Goal: Task Accomplishment & Management: Manage account settings

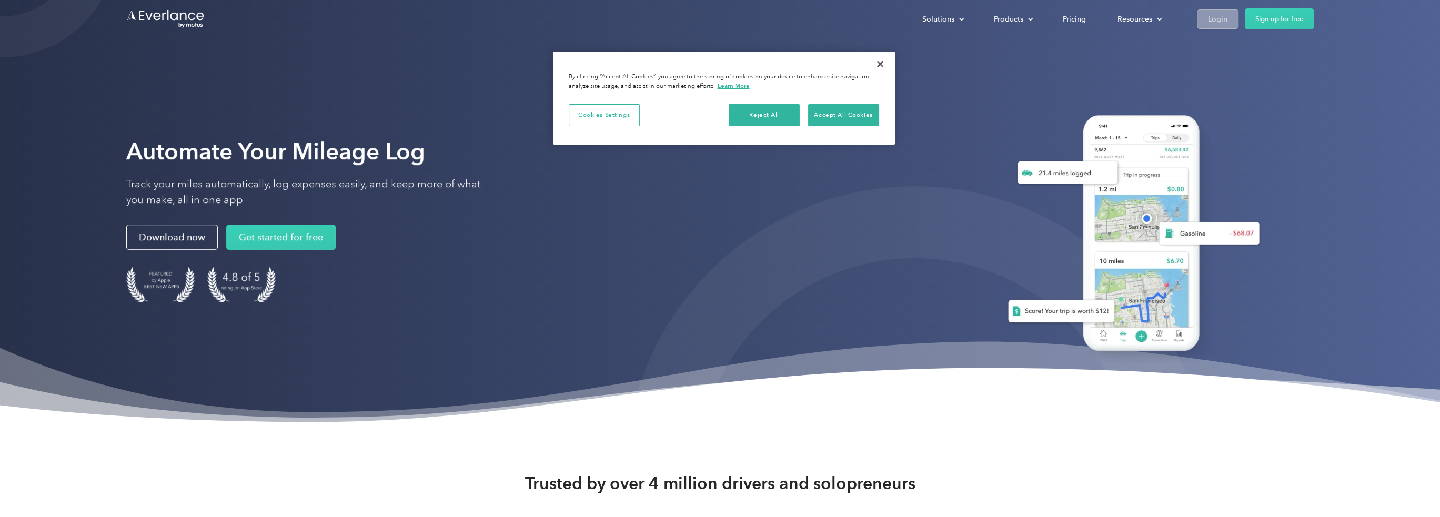
click at [1227, 25] on link "Login" at bounding box center [1218, 18] width 42 height 19
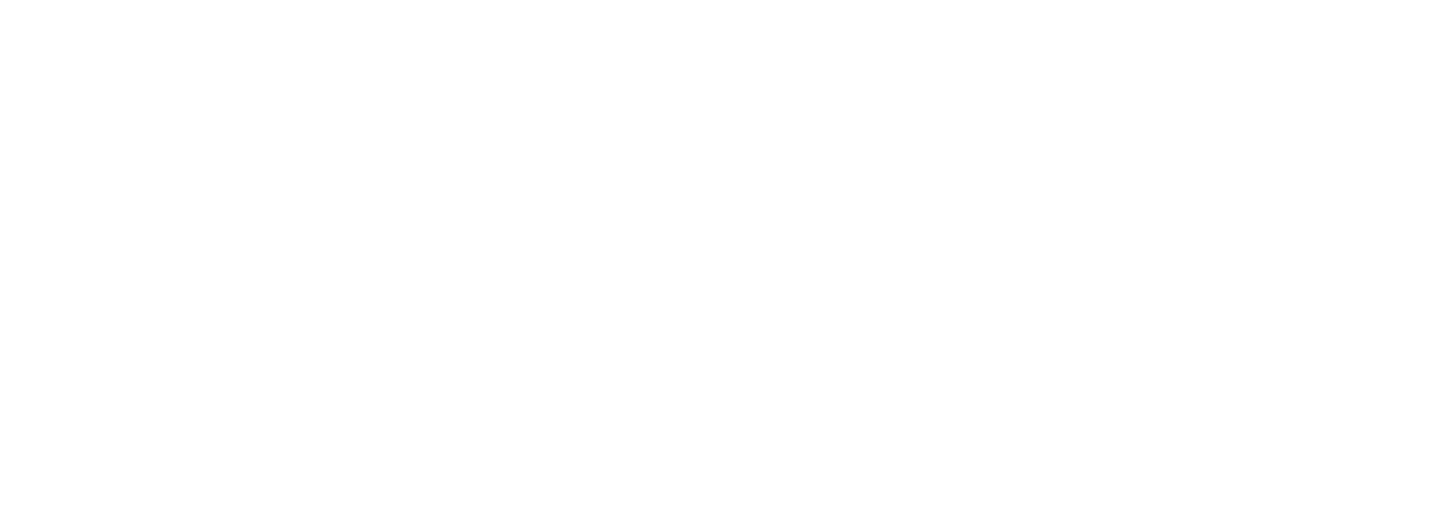
click at [879, 66] on html at bounding box center [719, 258] width 1438 height 517
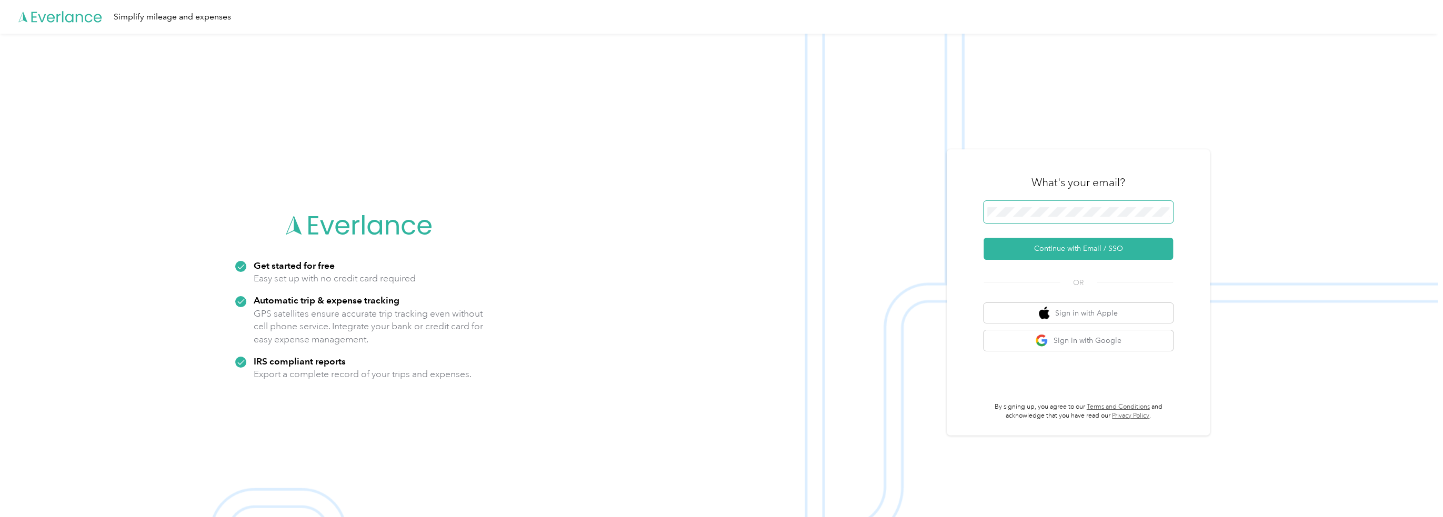
click at [1089, 219] on span at bounding box center [1078, 212] width 189 height 22
click at [1145, 243] on button "Continue with Email / SSO" at bounding box center [1078, 249] width 189 height 22
click at [1072, 244] on button "Continue with Email / SSO" at bounding box center [1078, 249] width 189 height 22
click at [984, 238] on button "Continue with Email / SSO" at bounding box center [1078, 249] width 189 height 22
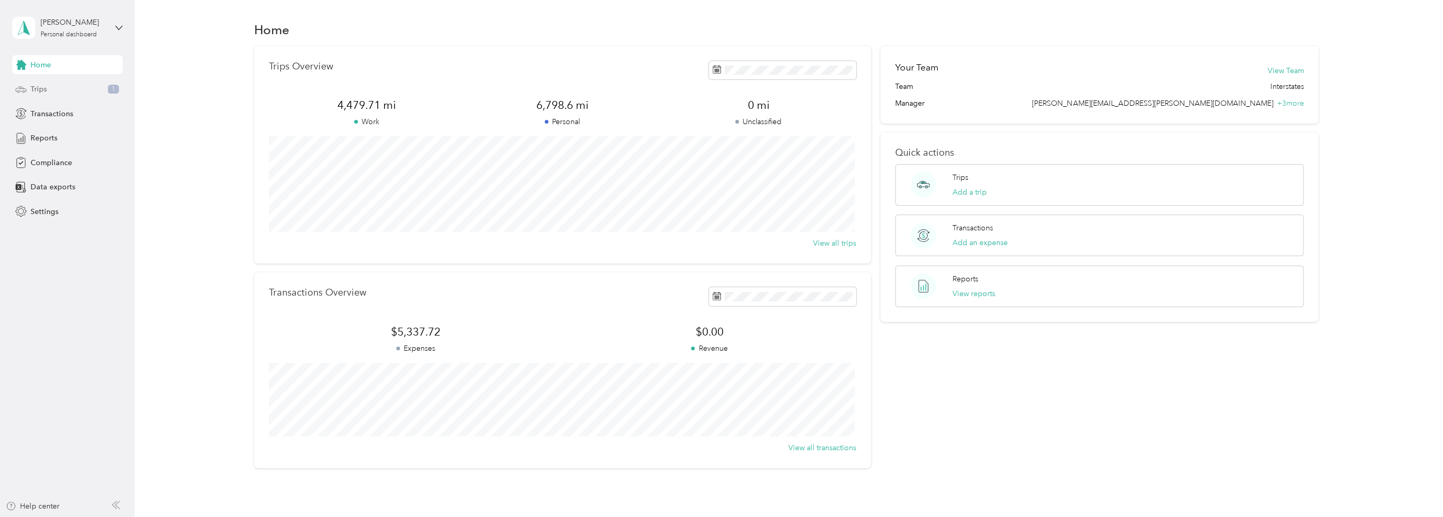
click at [85, 85] on div "Trips 1" at bounding box center [67, 89] width 111 height 19
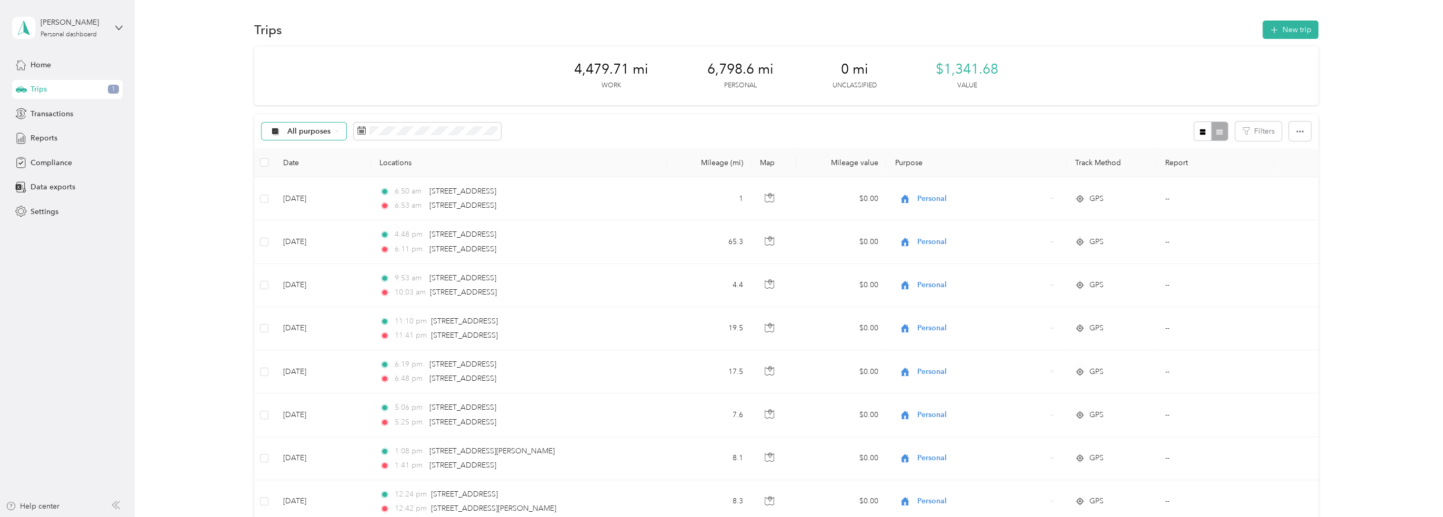
click at [335, 132] on icon at bounding box center [337, 131] width 4 height 4
click at [309, 185] on span "Interstates" at bounding box center [312, 187] width 51 height 11
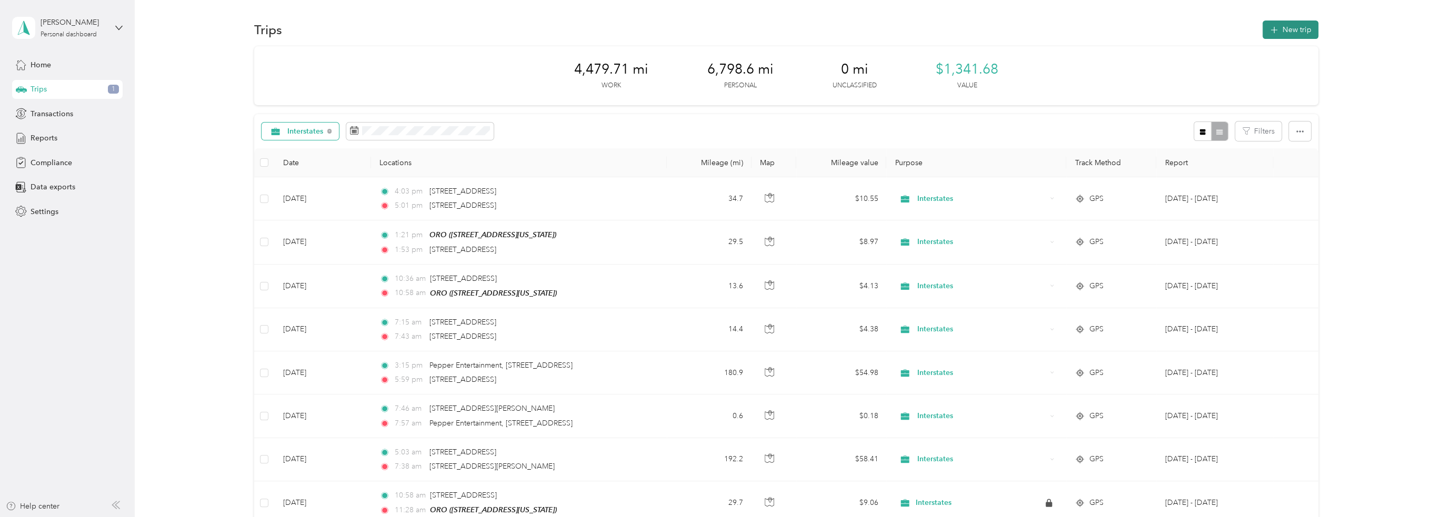
click at [1297, 25] on button "New trip" at bounding box center [1291, 30] width 56 height 18
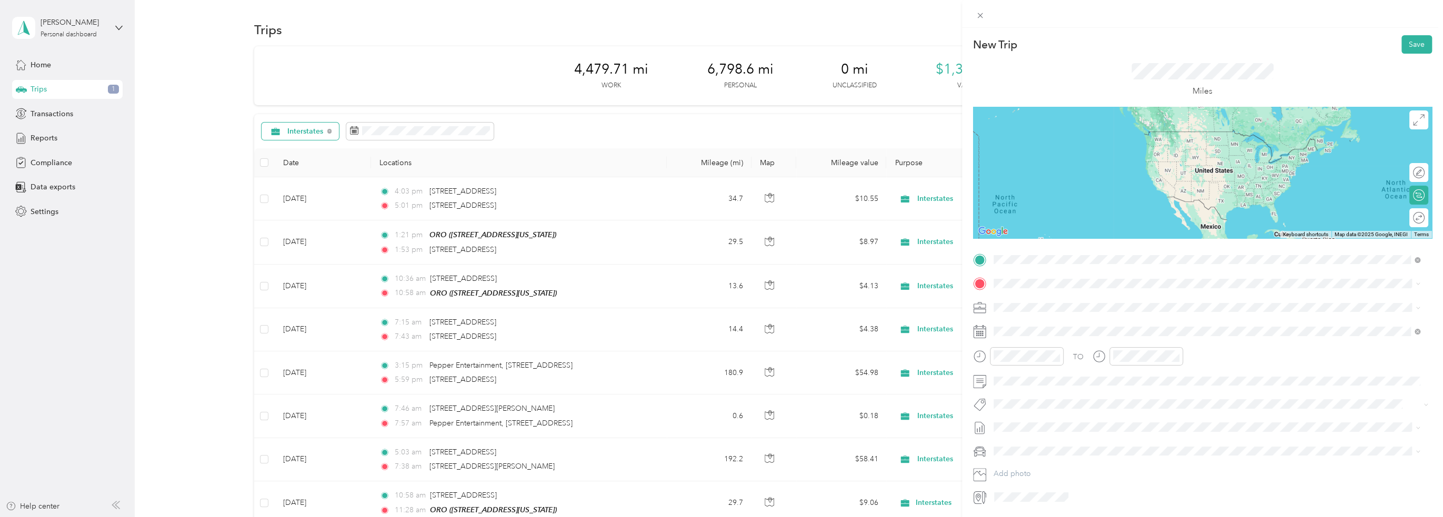
click at [1074, 298] on div "TEAM ORO" at bounding box center [1065, 303] width 105 height 13
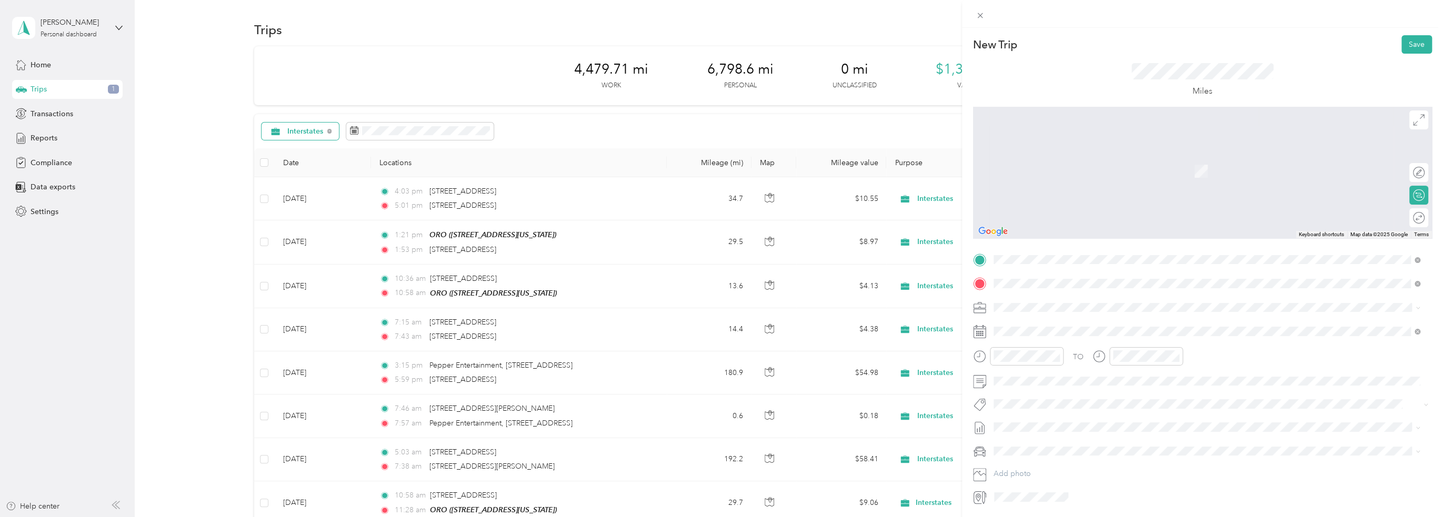
click at [1069, 324] on span "[STREET_ADDRESS][US_STATE]" at bounding box center [1065, 321] width 105 height 9
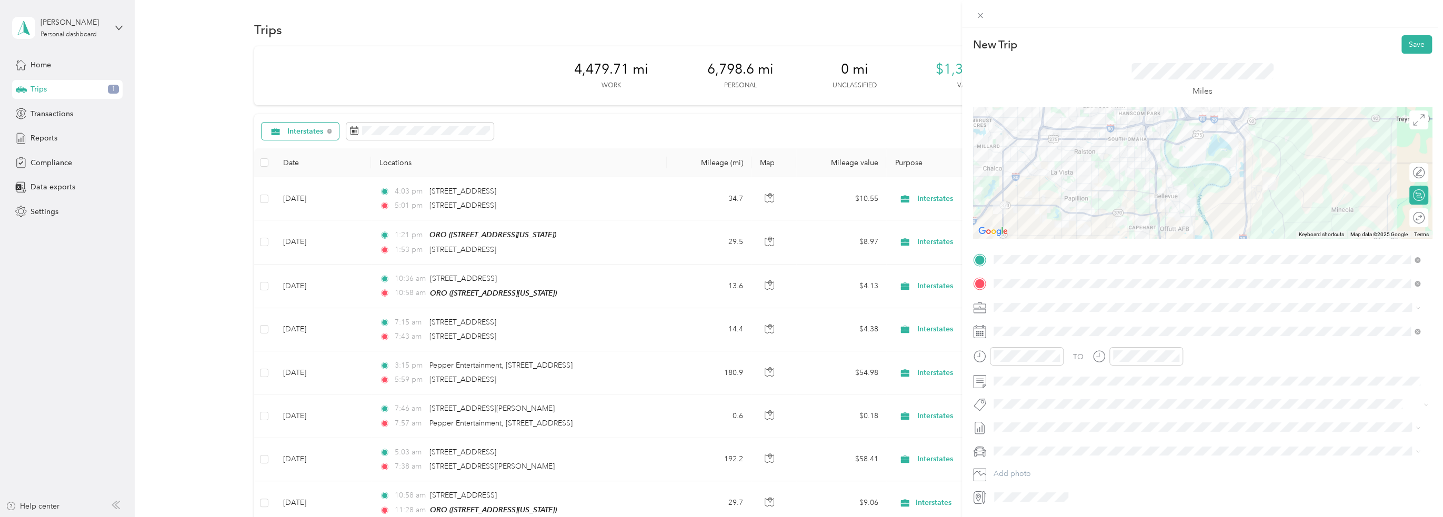
drag, startPoint x: 1334, startPoint y: 194, endPoint x: 1266, endPoint y: 218, distance: 72.1
click at [1266, 218] on div at bounding box center [1202, 173] width 459 height 132
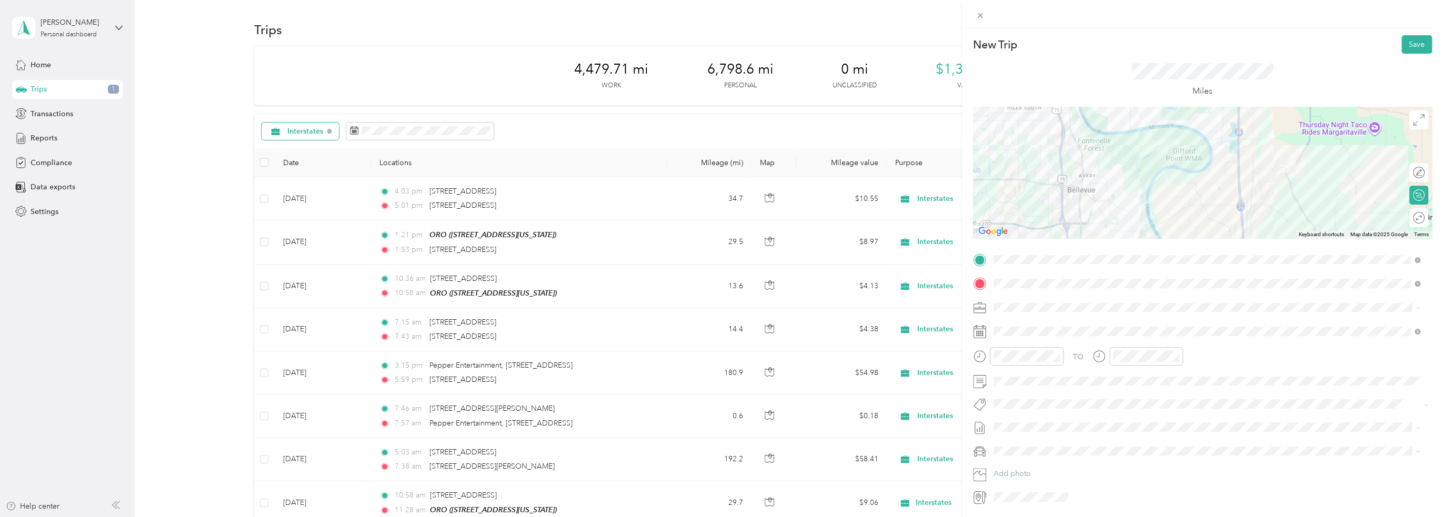
drag, startPoint x: 1279, startPoint y: 222, endPoint x: 1307, endPoint y: 188, distance: 43.3
click at [1307, 188] on div at bounding box center [1202, 173] width 459 height 132
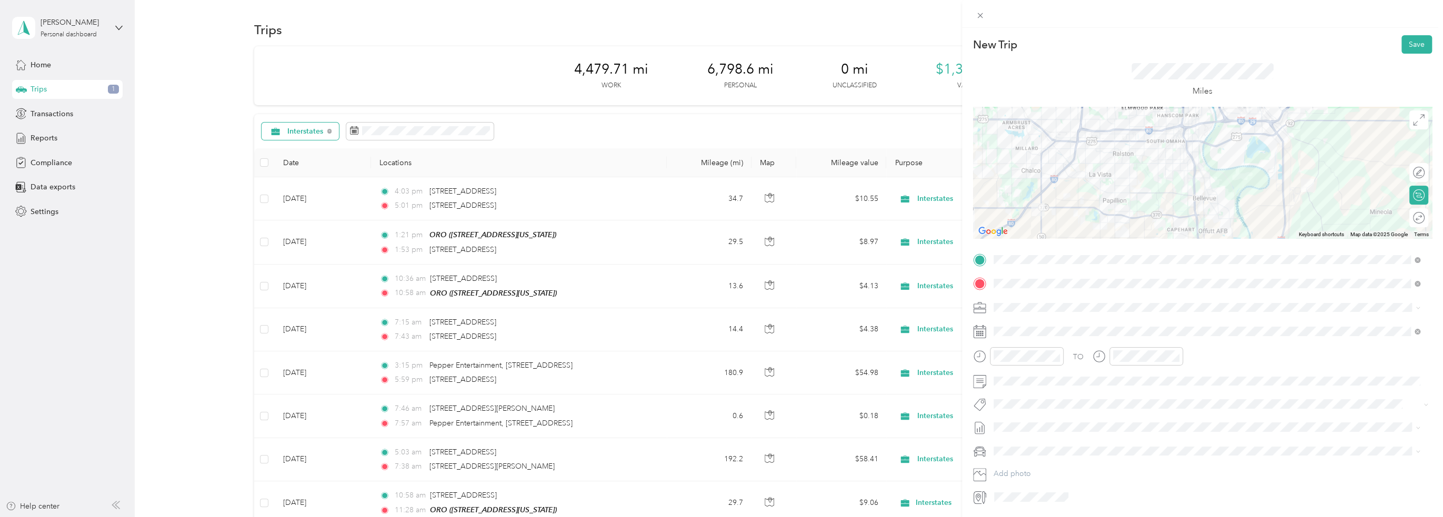
drag, startPoint x: 1305, startPoint y: 198, endPoint x: 1308, endPoint y: 213, distance: 15.0
click at [1308, 213] on div at bounding box center [1202, 173] width 459 height 132
click at [1019, 186] on icon at bounding box center [1019, 188] width 5 height 9
click at [1070, 288] on div "28" at bounding box center [1070, 291] width 14 height 13
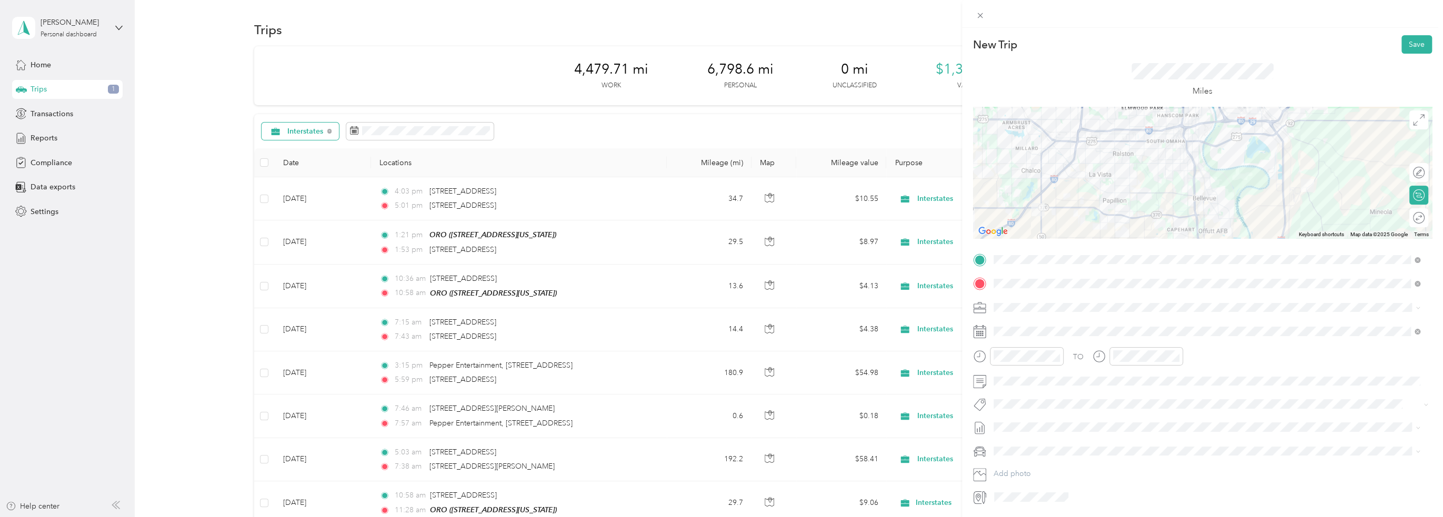
click at [1109, 312] on span at bounding box center [1211, 307] width 442 height 17
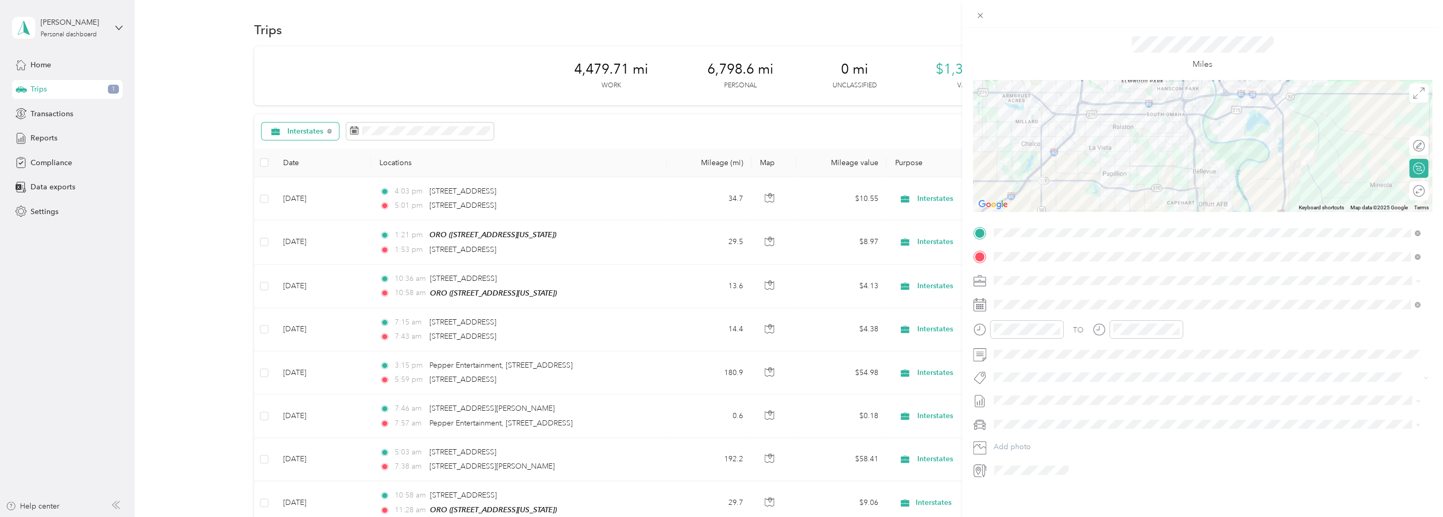
scroll to position [0, 0]
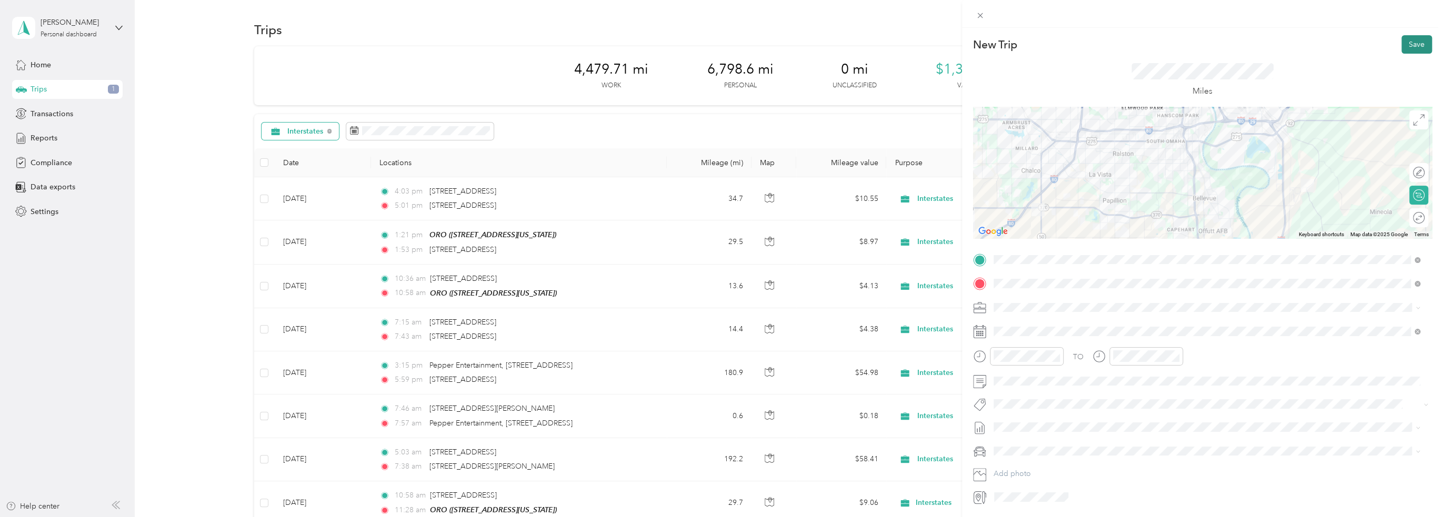
click at [1411, 44] on button "Save" at bounding box center [1416, 44] width 31 height 18
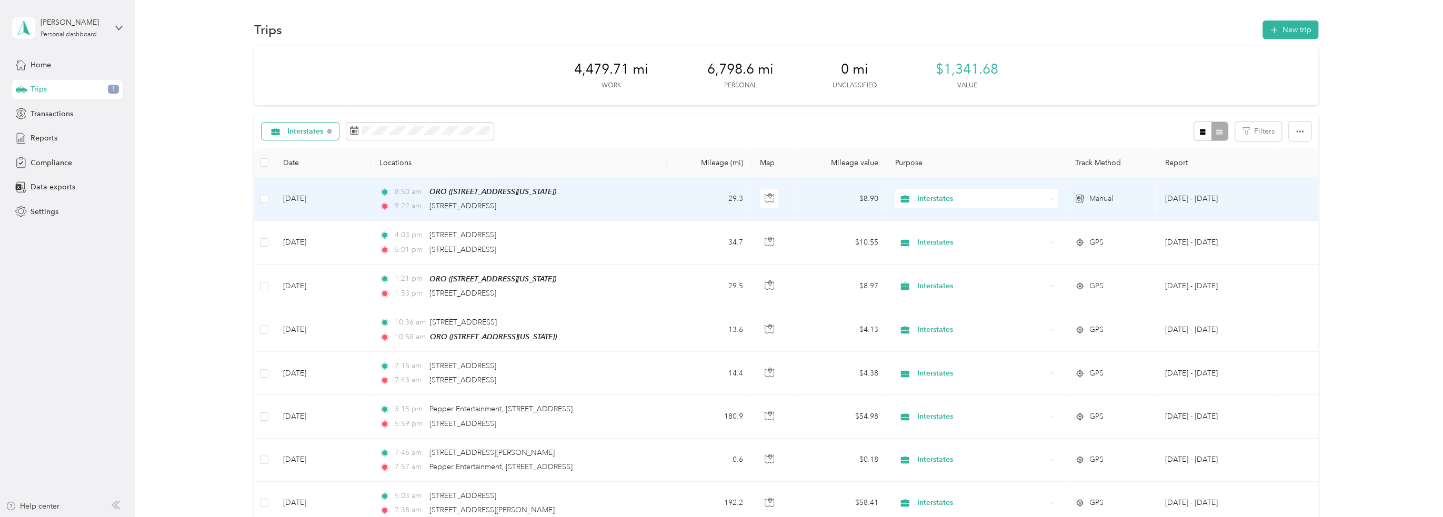
click at [258, 199] on td at bounding box center [264, 199] width 21 height 44
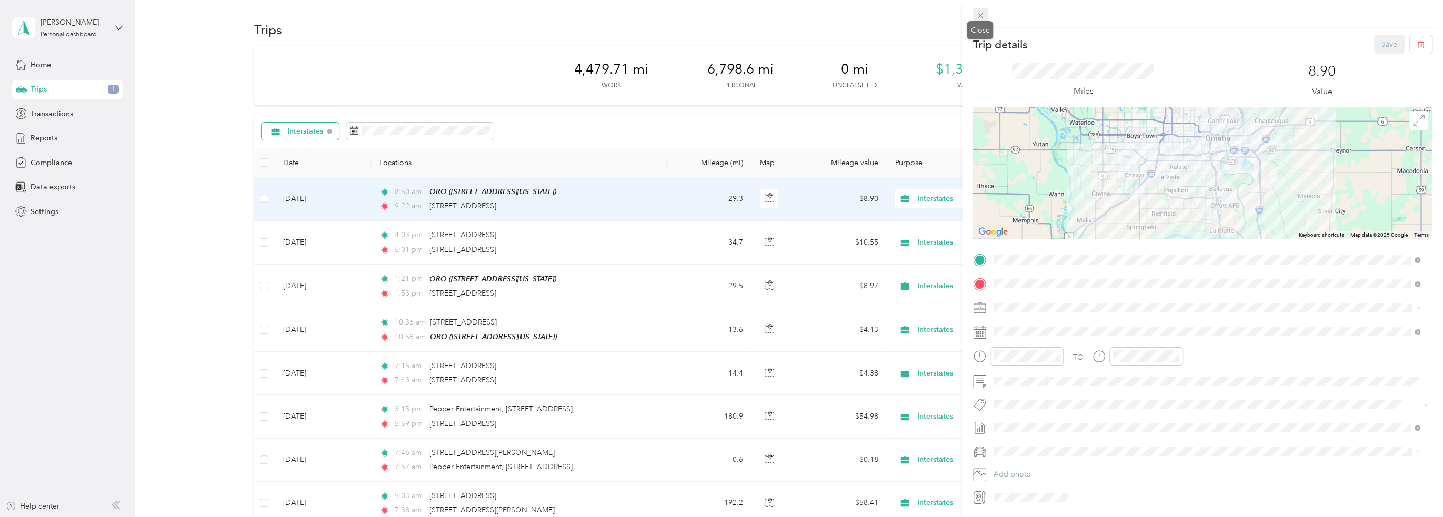
click at [977, 16] on icon at bounding box center [980, 15] width 9 height 9
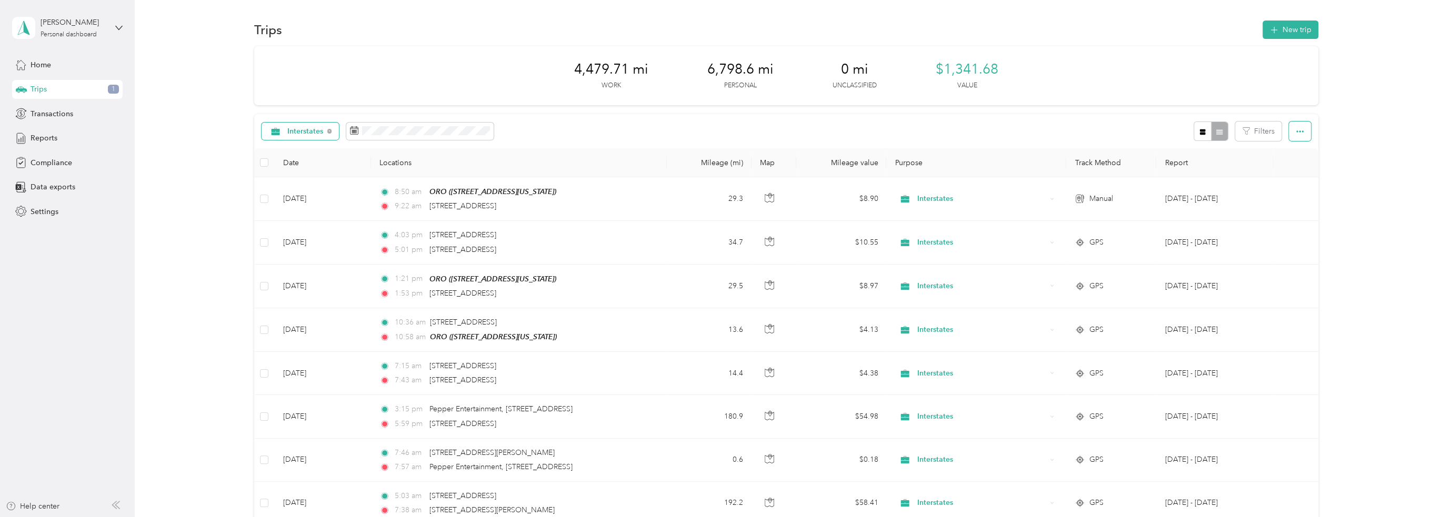
click at [1300, 132] on icon "button" at bounding box center [1299, 132] width 7 height 2
click at [1301, 128] on icon "button" at bounding box center [1299, 131] width 7 height 7
click at [1274, 26] on span "button" at bounding box center [1274, 29] width 8 height 9
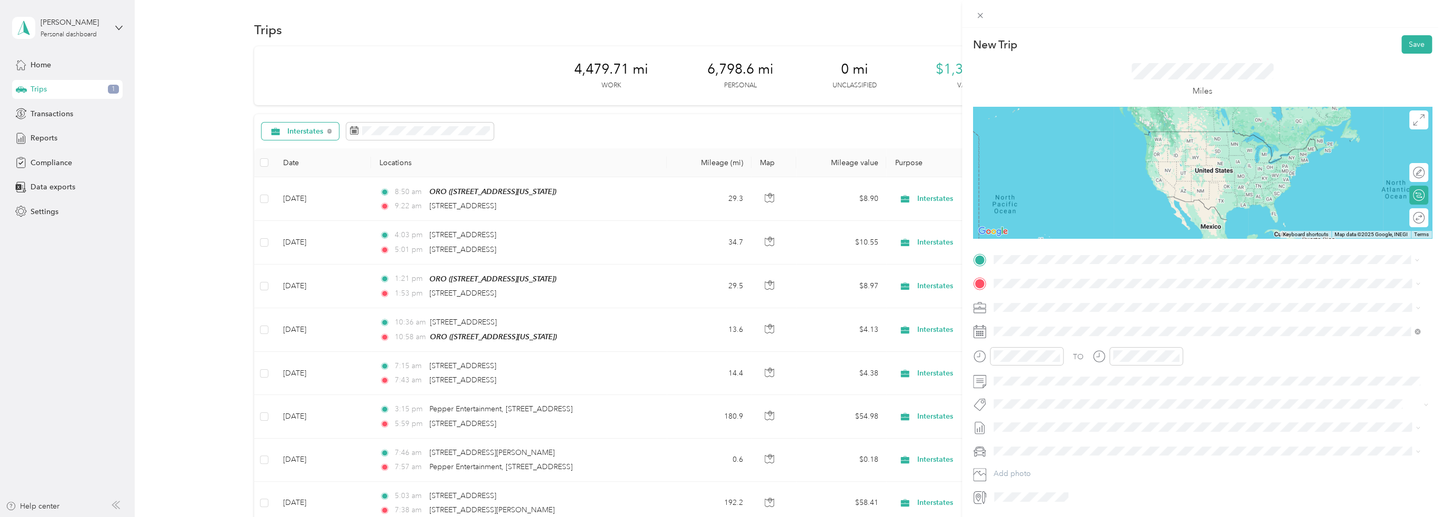
click at [1066, 292] on div "[STREET_ADDRESS][US_STATE]" at bounding box center [1206, 298] width 419 height 14
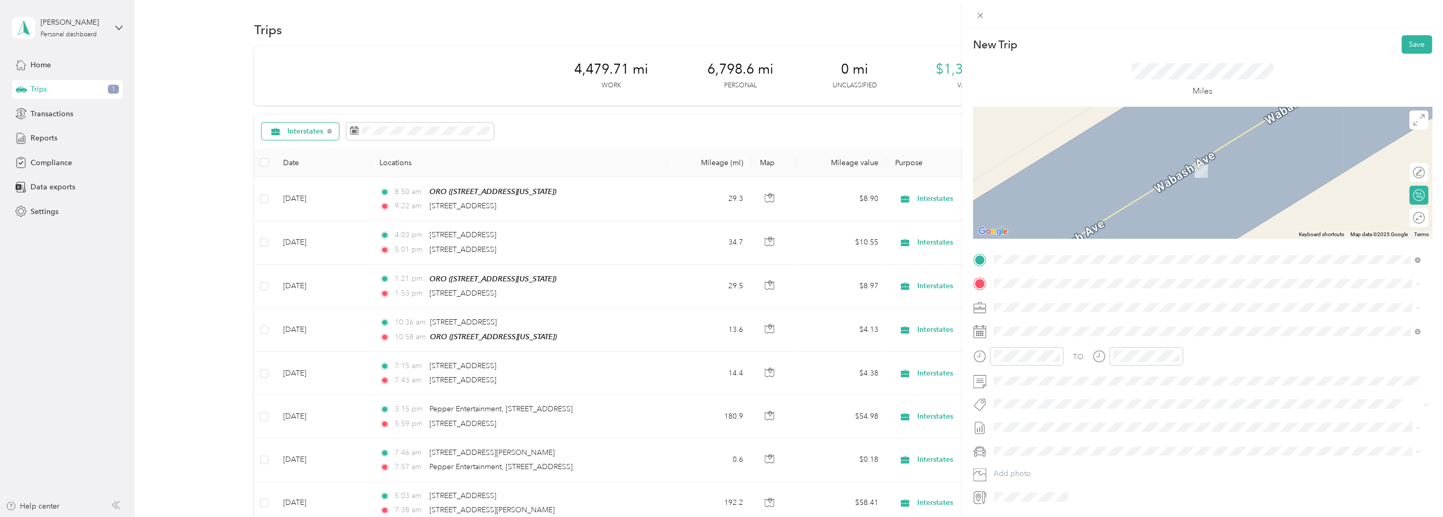
click at [1072, 331] on div "TEAM ORO" at bounding box center [1065, 325] width 105 height 13
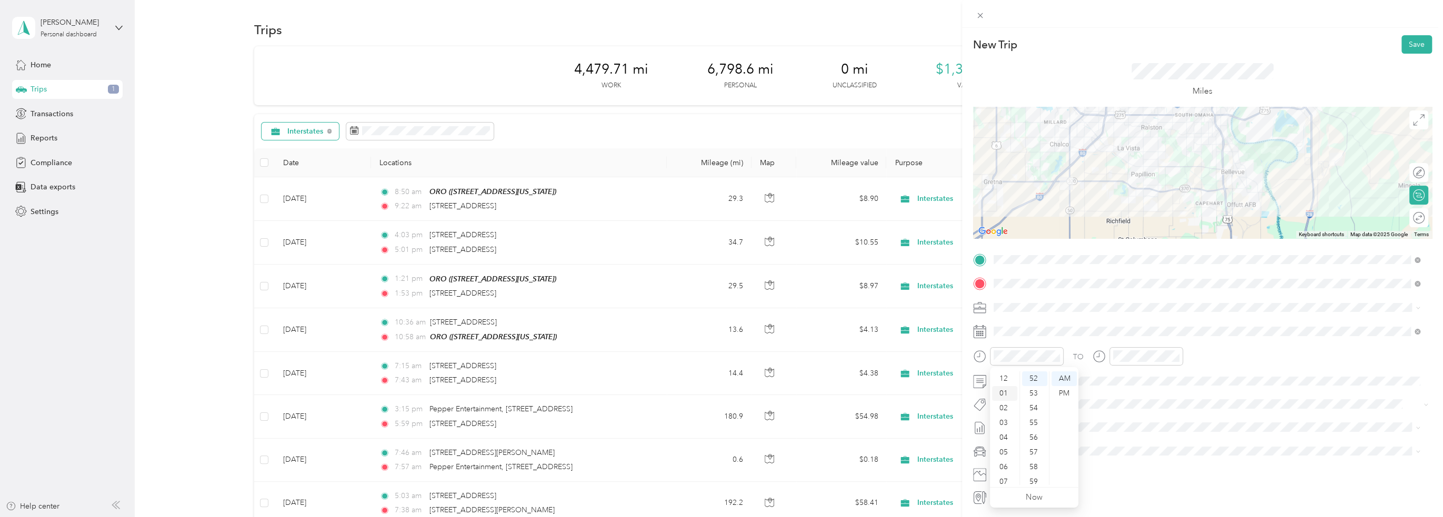
click at [1008, 393] on div "01" at bounding box center [1004, 393] width 25 height 15
click at [1035, 420] on div "10" at bounding box center [1034, 421] width 25 height 15
click at [1064, 392] on div "PM" at bounding box center [1064, 393] width 25 height 15
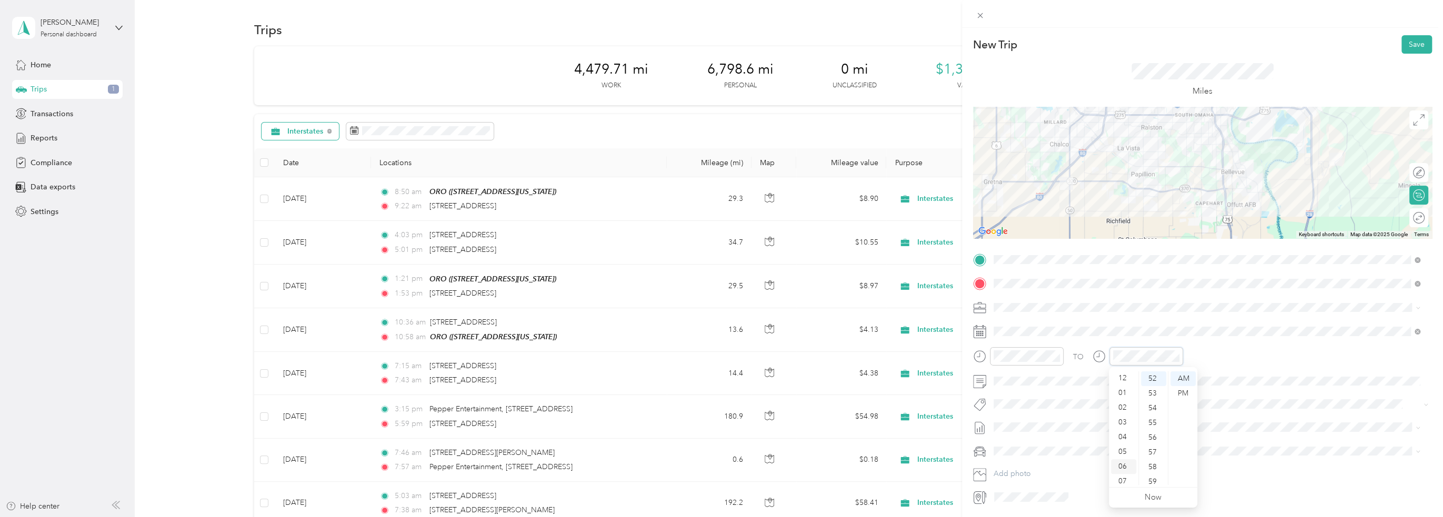
scroll to position [0, 0]
click at [1124, 389] on div "01" at bounding box center [1123, 393] width 25 height 15
click at [1155, 390] on div "35" at bounding box center [1153, 387] width 25 height 15
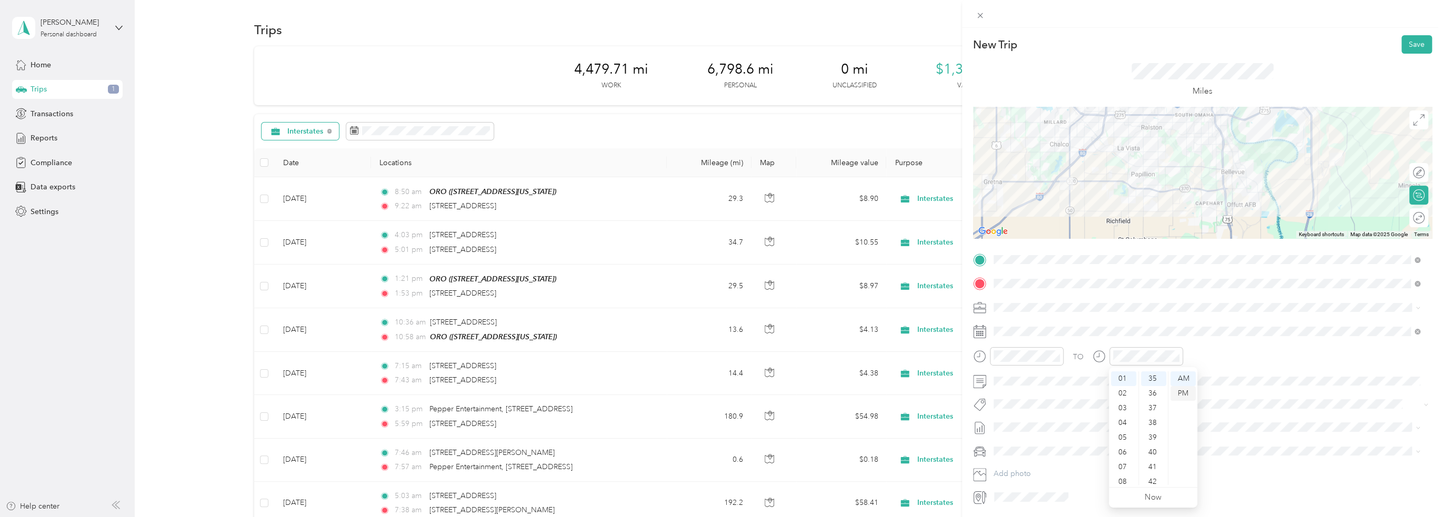
click at [1177, 392] on div "PM" at bounding box center [1182, 393] width 25 height 15
click at [1032, 408] on div "02" at bounding box center [1034, 408] width 25 height 15
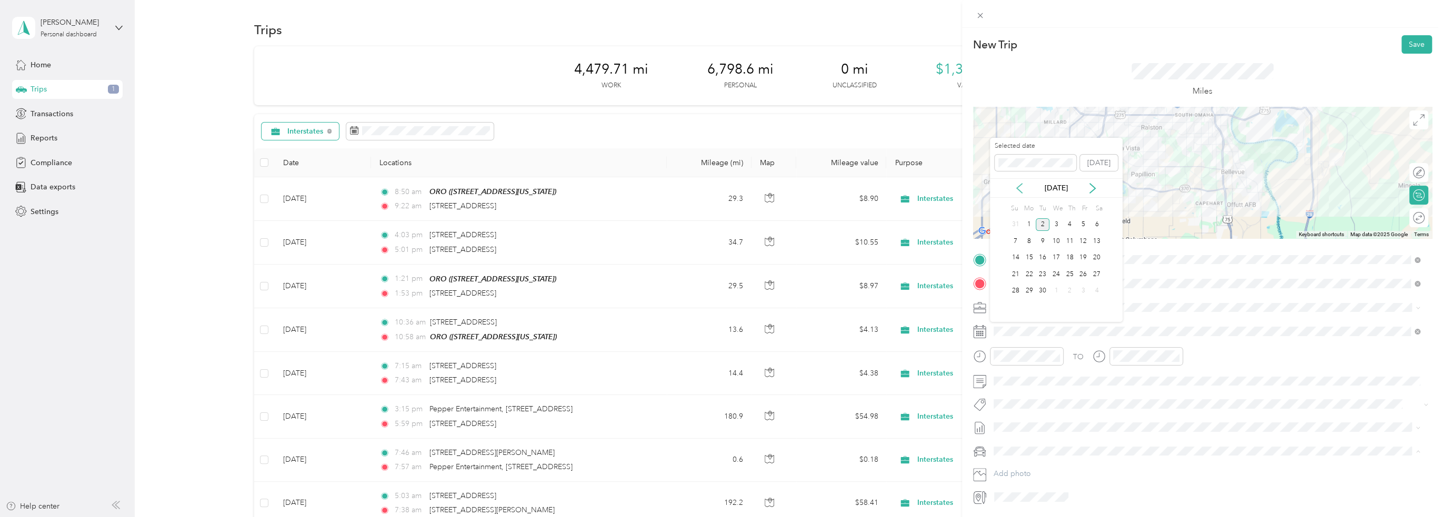
click at [1019, 185] on icon at bounding box center [1019, 188] width 11 height 11
click at [1067, 289] on div "28" at bounding box center [1070, 291] width 14 height 13
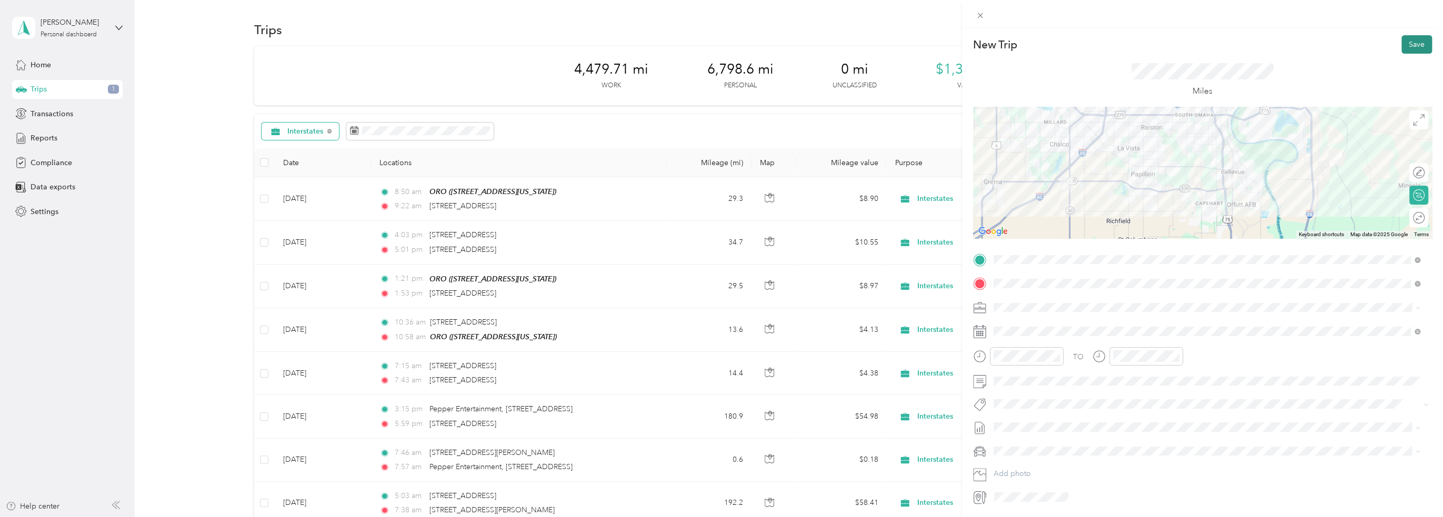
click at [1416, 42] on button "Save" at bounding box center [1416, 44] width 31 height 18
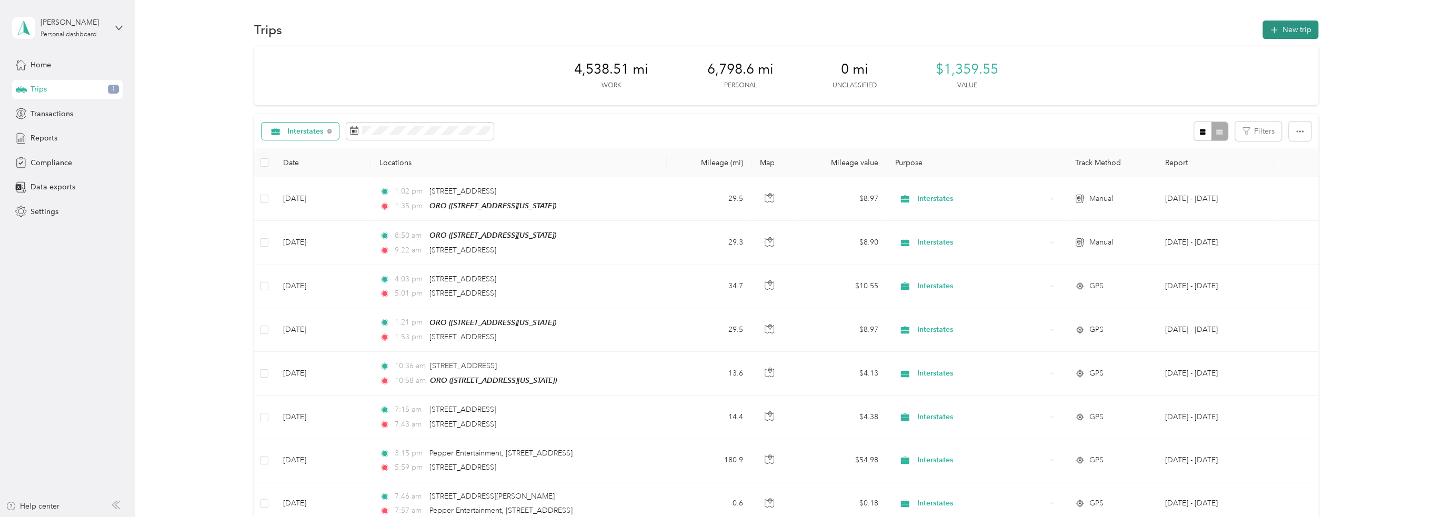
click at [1276, 27] on button "New trip" at bounding box center [1291, 30] width 56 height 18
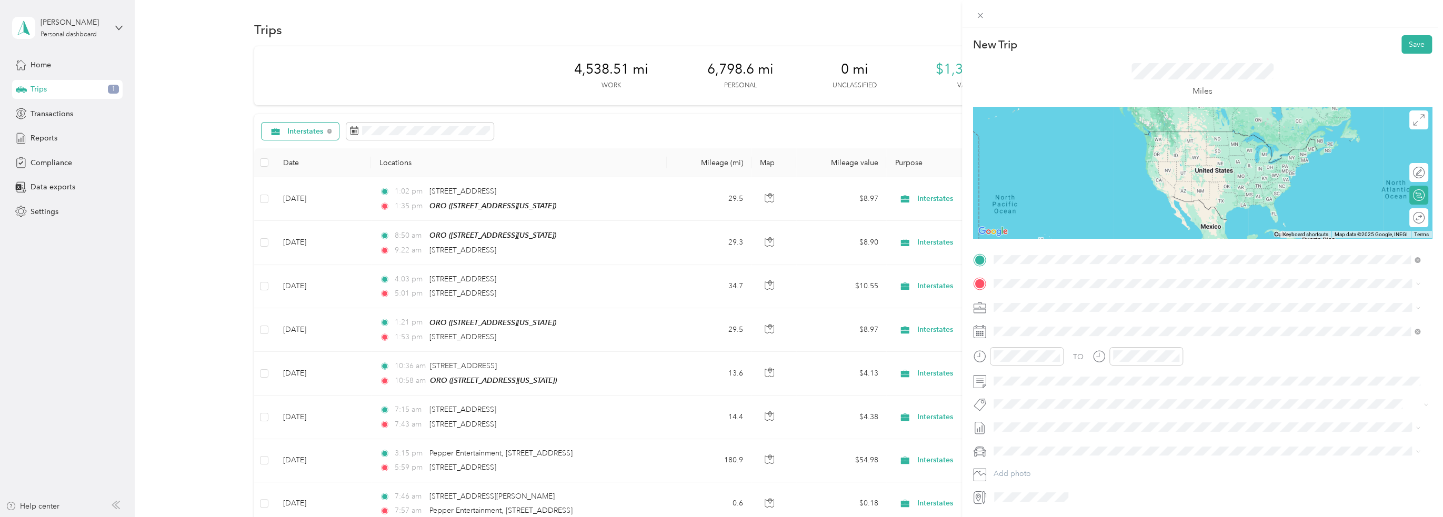
click at [1030, 303] on span "[STREET_ADDRESS][US_STATE]" at bounding box center [1065, 297] width 105 height 9
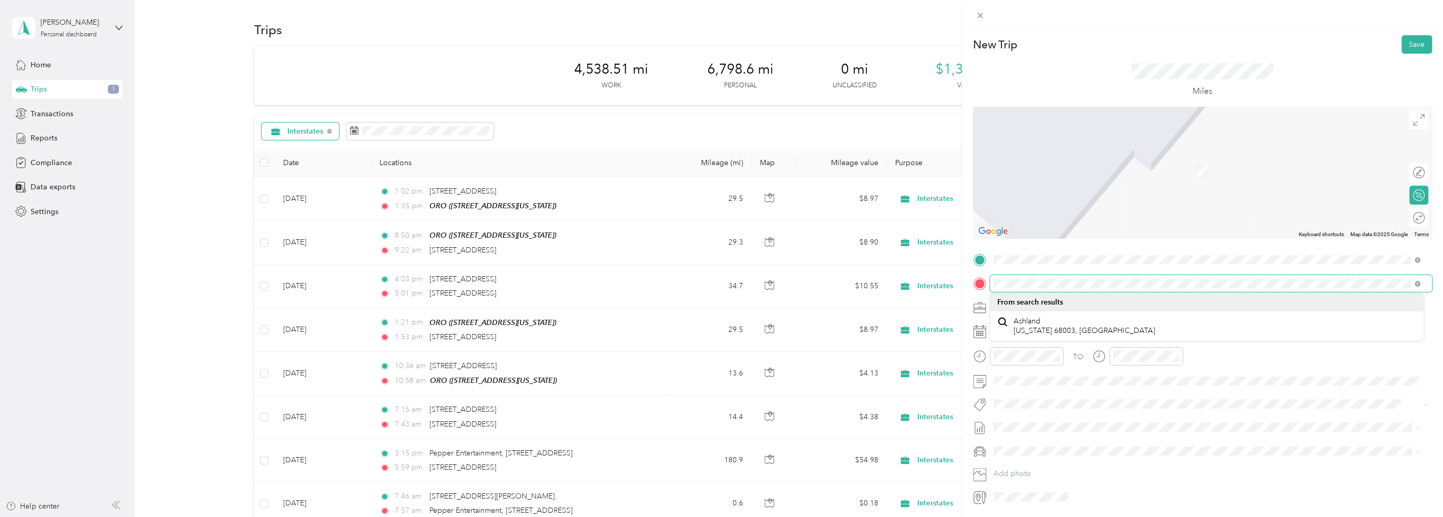
click at [961, 284] on div "New Trip Save This trip cannot be edited because it is either under review, app…" at bounding box center [721, 258] width 1443 height 517
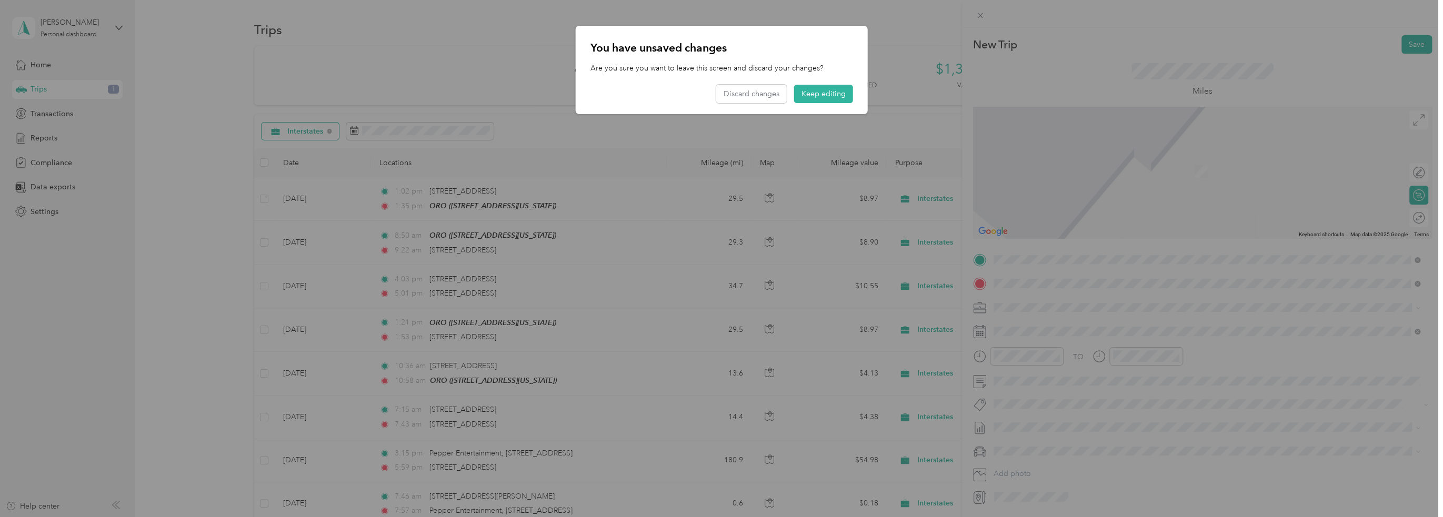
click at [1146, 282] on div at bounding box center [721, 258] width 1443 height 517
click at [817, 90] on button "Keep editing" at bounding box center [823, 94] width 59 height 18
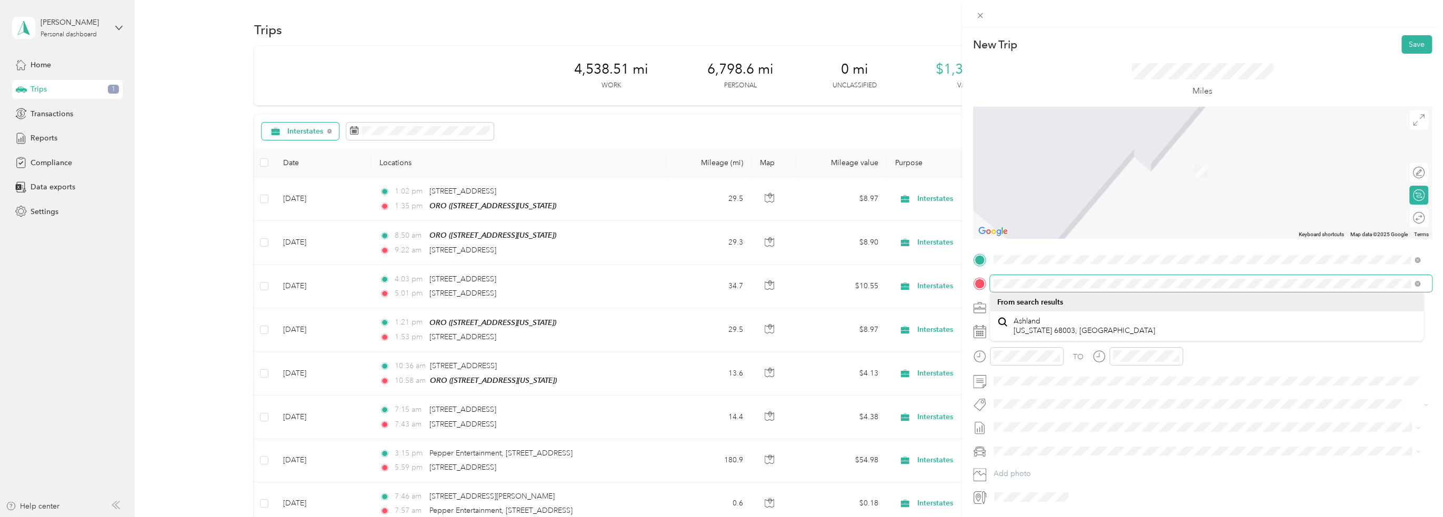
click at [990, 282] on span at bounding box center [1211, 283] width 442 height 17
click at [1127, 319] on span "[STREET_ADDRESS][US_STATE][US_STATE]" at bounding box center [1085, 321] width 144 height 9
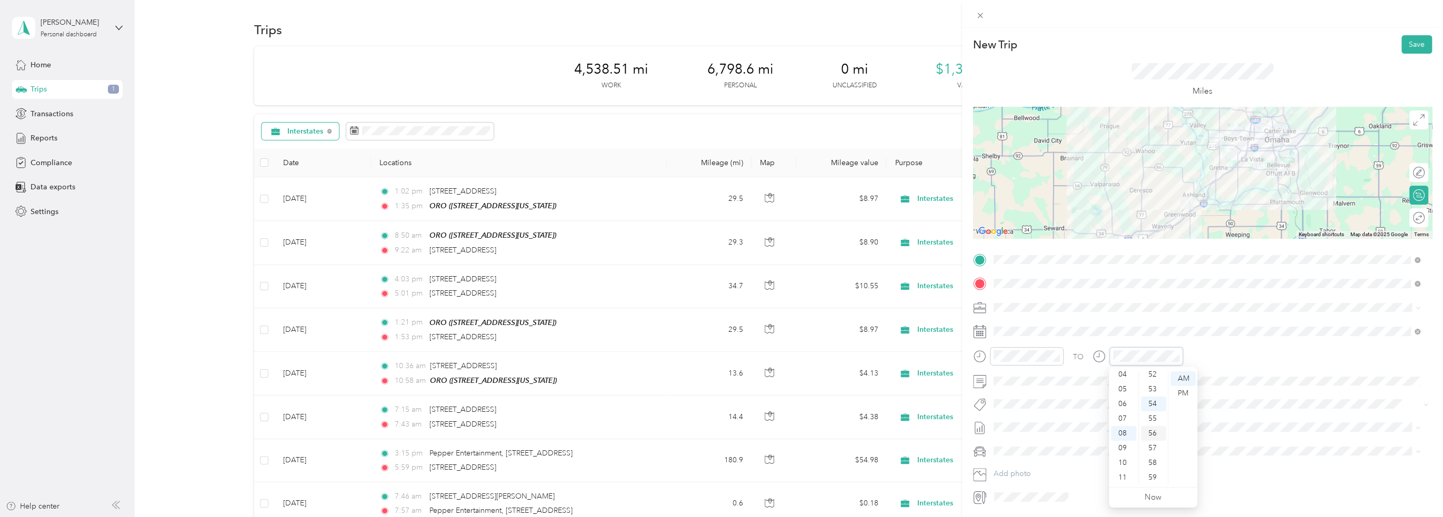
scroll to position [665, 0]
click at [1154, 378] on div "45" at bounding box center [1153, 376] width 25 height 15
click at [1225, 185] on div at bounding box center [1202, 173] width 459 height 132
click at [1213, 178] on div at bounding box center [1202, 173] width 459 height 132
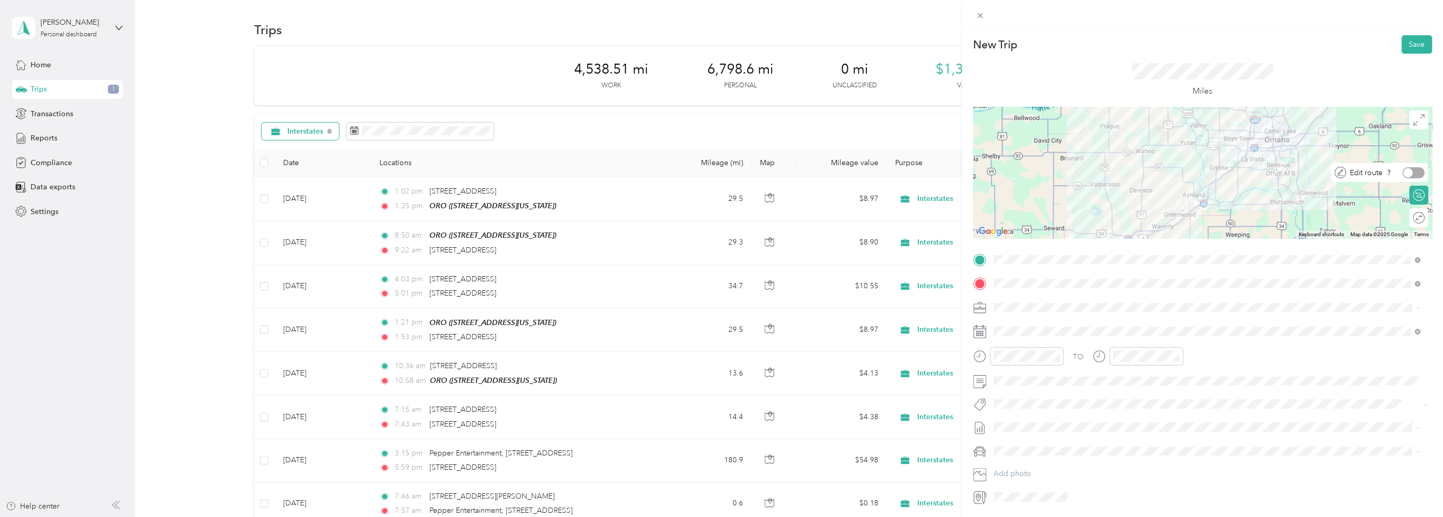
click at [1404, 174] on div at bounding box center [1408, 172] width 9 height 9
drag, startPoint x: 1163, startPoint y: 160, endPoint x: 1187, endPoint y: 166, distance: 24.9
click at [1187, 166] on div at bounding box center [1202, 173] width 459 height 132
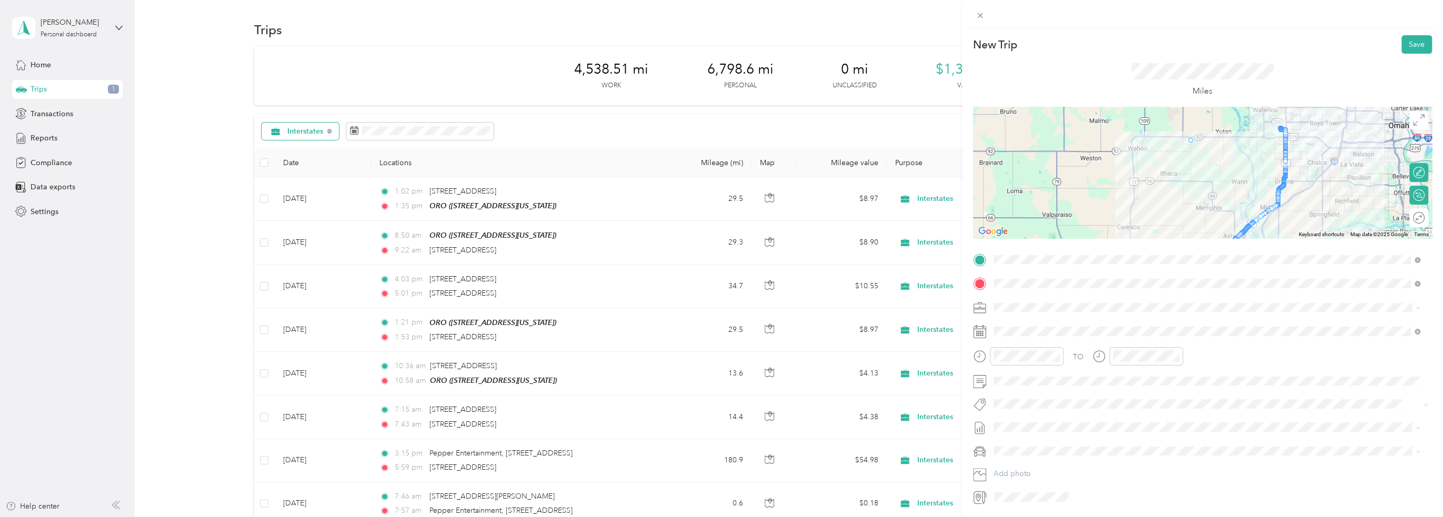
drag, startPoint x: 1280, startPoint y: 157, endPoint x: 1185, endPoint y: 134, distance: 97.5
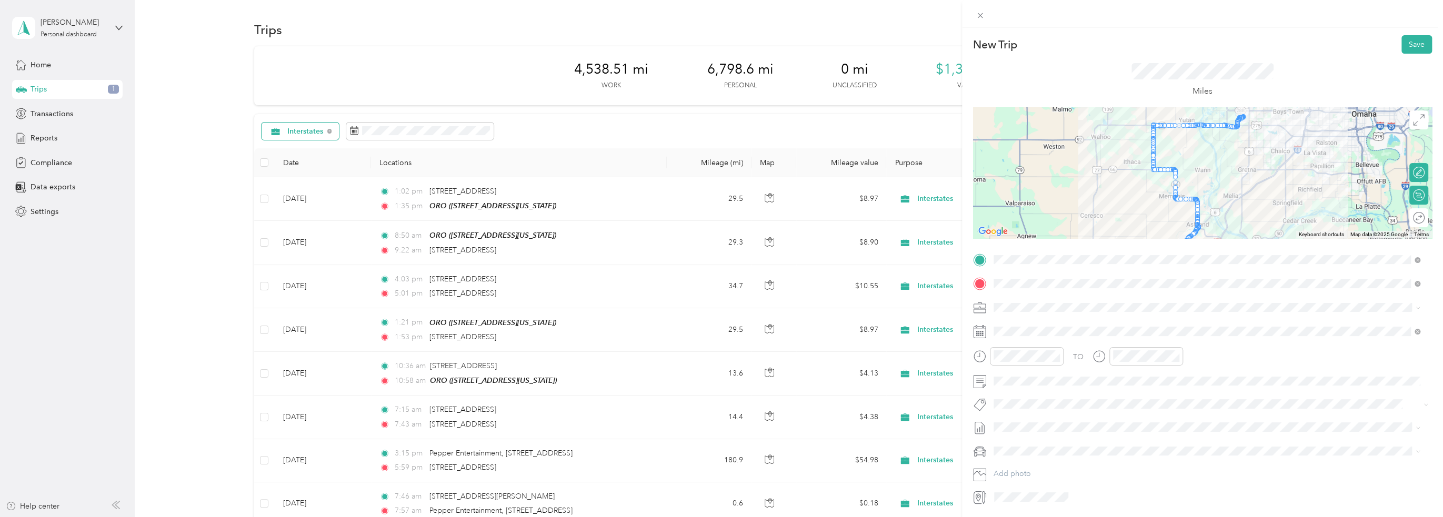
drag, startPoint x: 1249, startPoint y: 193, endPoint x: 1208, endPoint y: 184, distance: 42.1
click at [1208, 184] on div at bounding box center [1202, 173] width 459 height 132
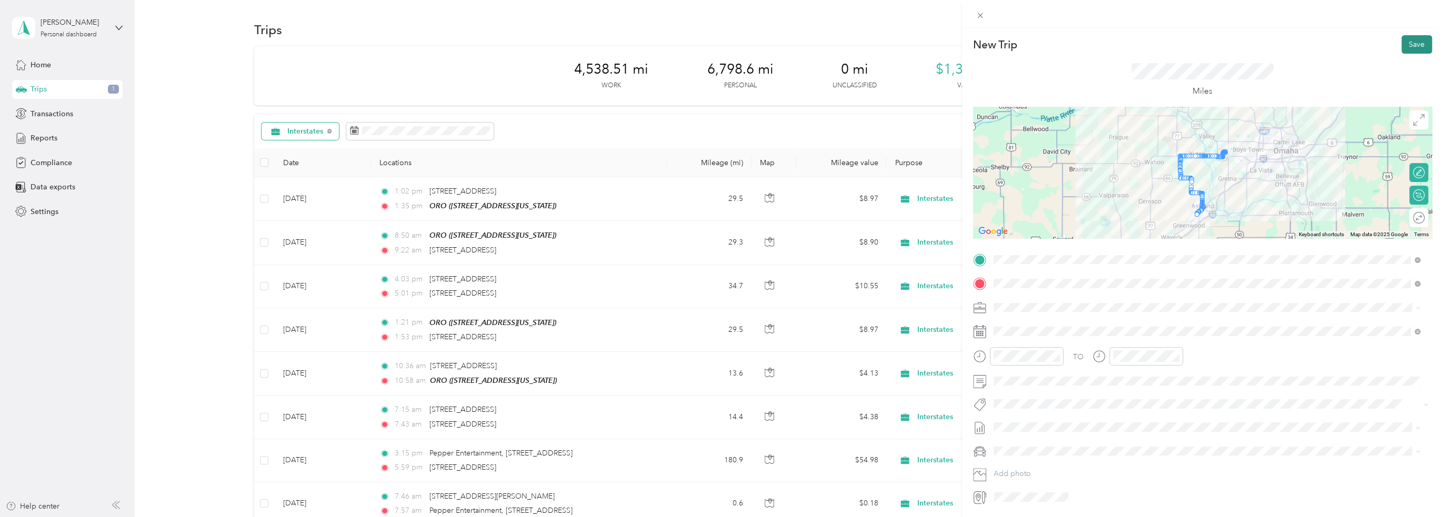
click at [1405, 39] on button "Save" at bounding box center [1416, 44] width 31 height 18
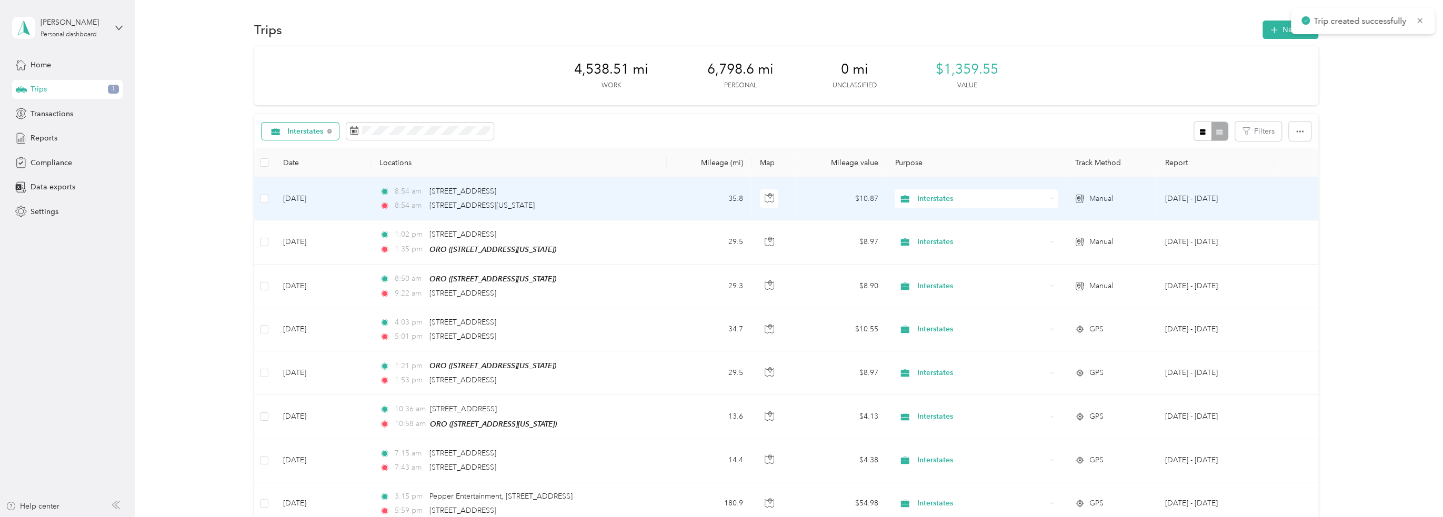
click at [655, 194] on td "8:54 am [STREET_ADDRESS] 8:54 am [STREET_ADDRESS][US_STATE]" at bounding box center [519, 198] width 296 height 43
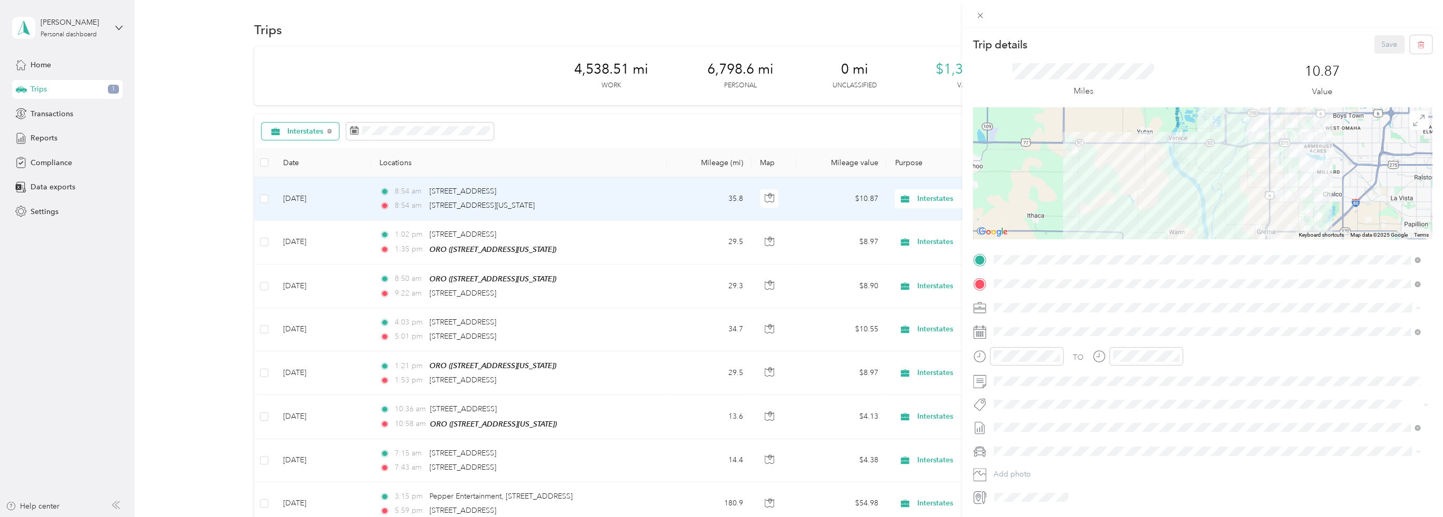
drag, startPoint x: 1205, startPoint y: 154, endPoint x: 1189, endPoint y: 239, distance: 87.1
click at [1189, 239] on div "Trip details Save This trip cannot be edited because it is either under review,…" at bounding box center [1202, 270] width 459 height 470
click at [1139, 164] on div at bounding box center [1202, 173] width 459 height 132
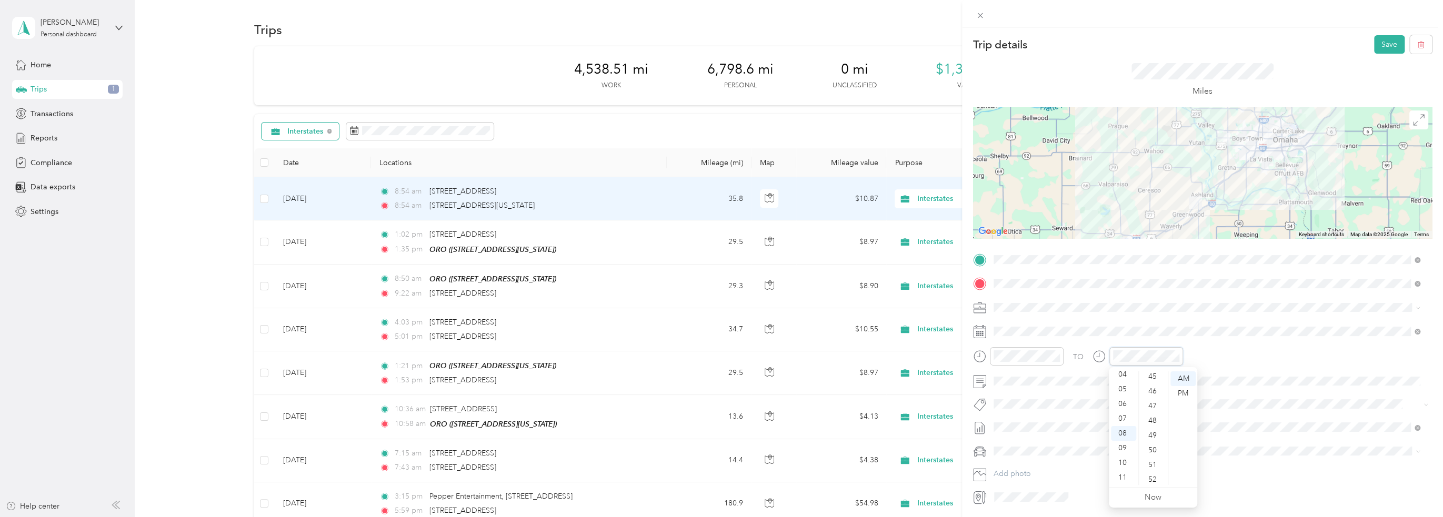
scroll to position [613, 0]
click at [1154, 431] on div "45" at bounding box center [1153, 429] width 25 height 15
click at [1035, 443] on div "10" at bounding box center [1034, 440] width 25 height 15
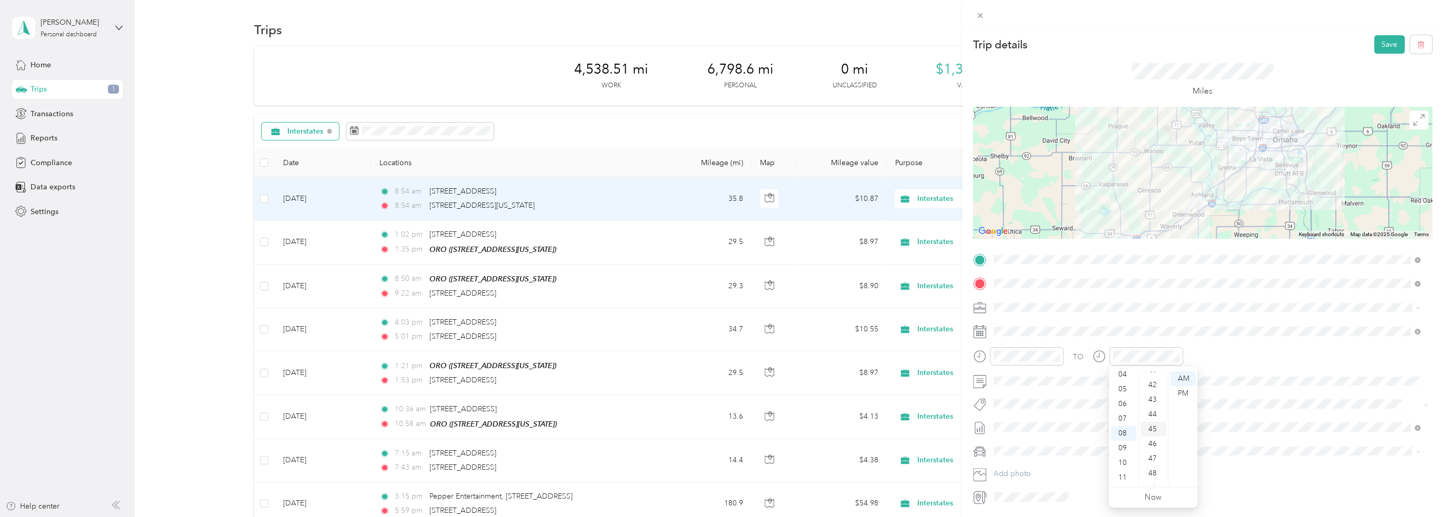
click at [1154, 429] on div "45" at bounding box center [1153, 429] width 25 height 15
click at [1052, 338] on span at bounding box center [1211, 331] width 442 height 17
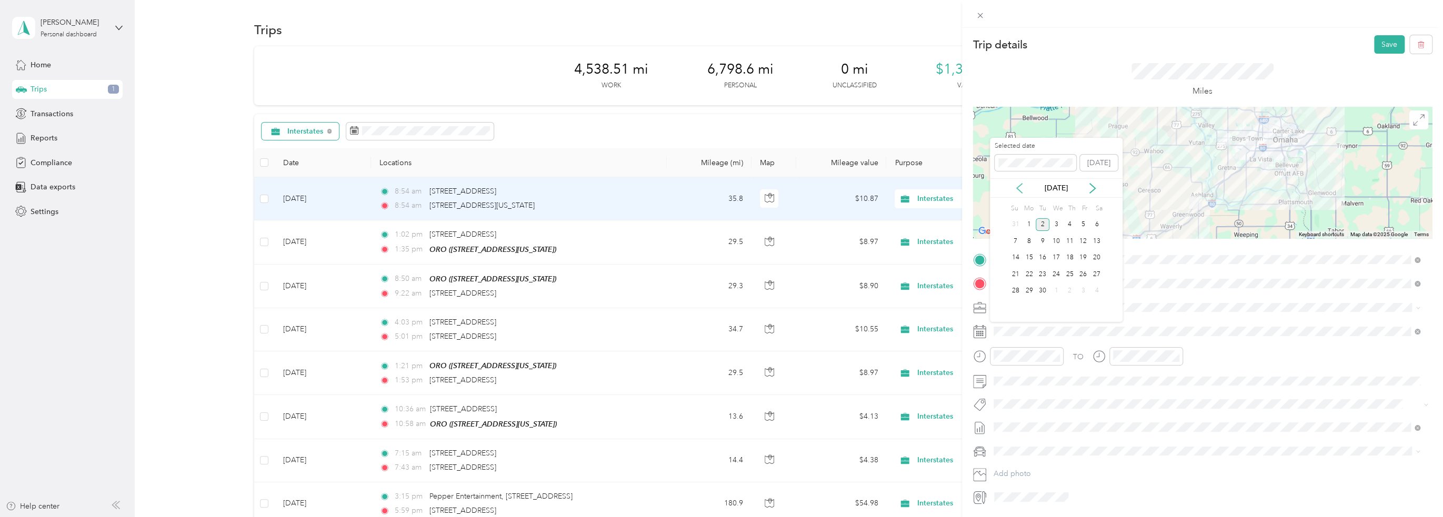
click at [1019, 187] on icon at bounding box center [1019, 188] width 11 height 11
click at [1045, 288] on div "26" at bounding box center [1043, 291] width 14 height 13
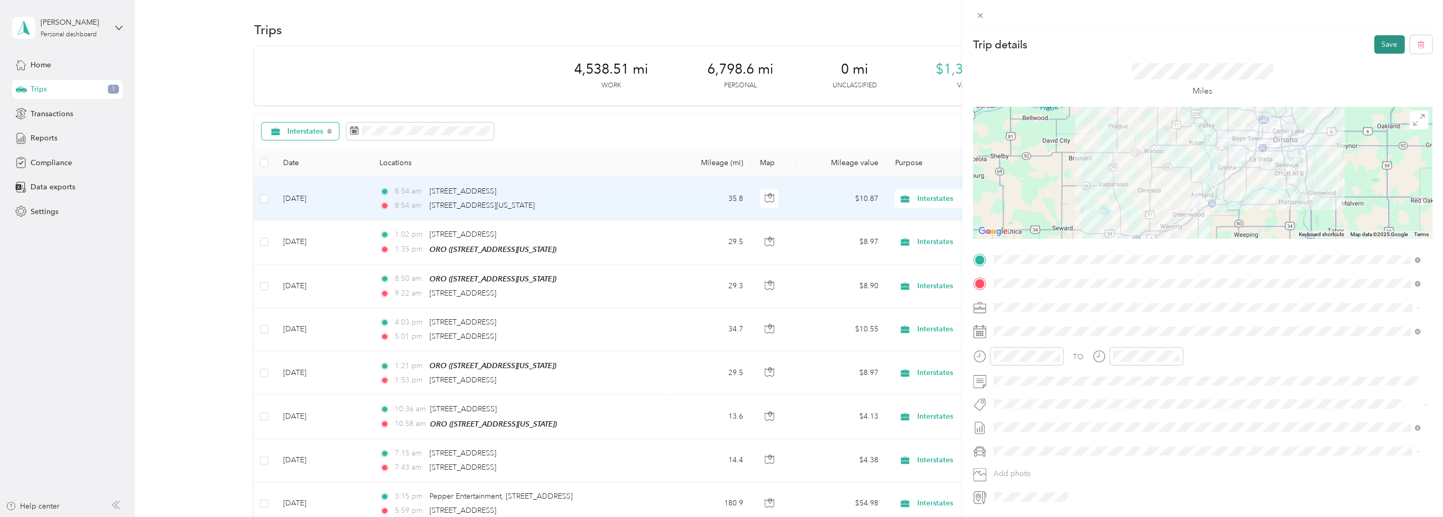
click at [1381, 45] on button "Save" at bounding box center [1389, 44] width 31 height 18
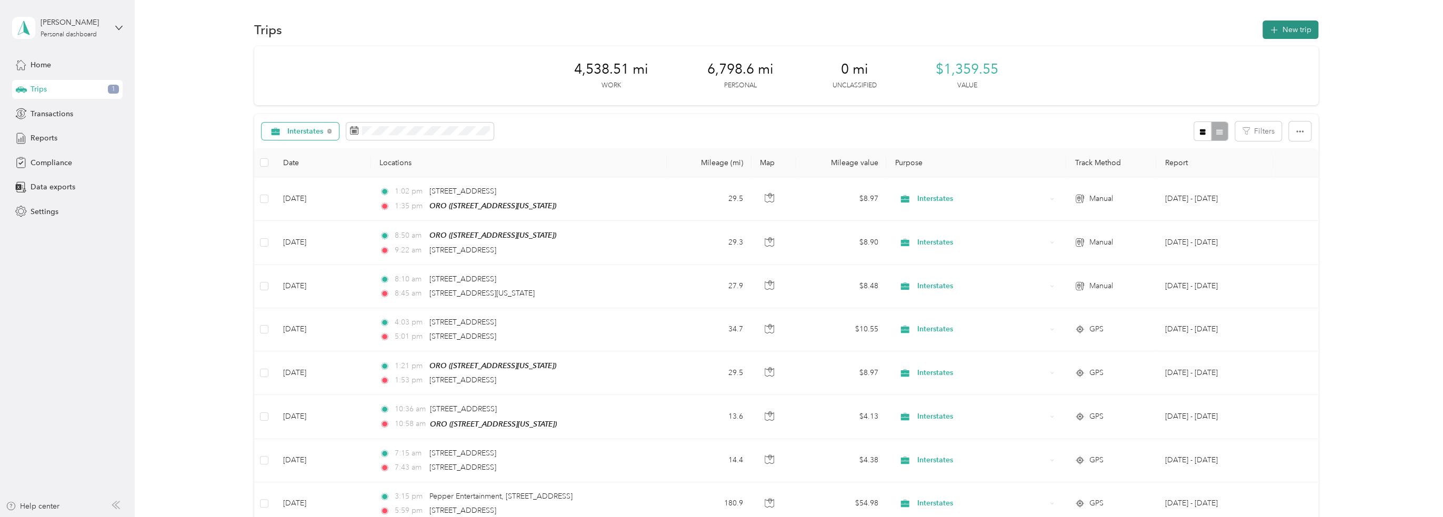
click at [1293, 25] on button "New trip" at bounding box center [1291, 30] width 56 height 18
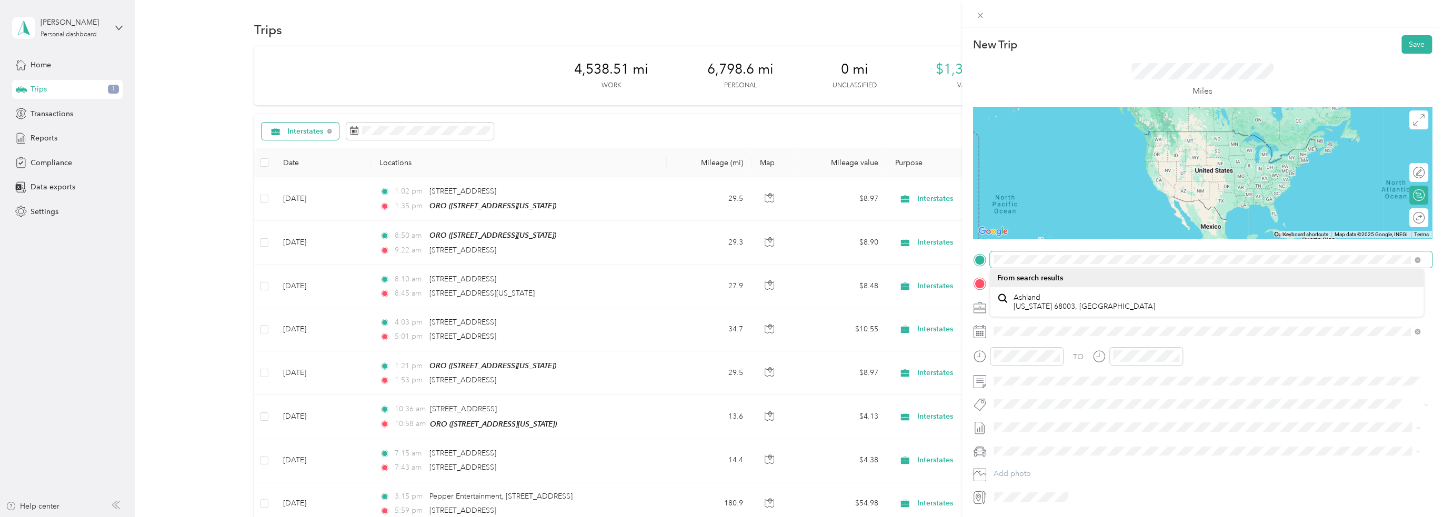
click at [931, 261] on div "New Trip Save This trip cannot be edited because it is either under review, app…" at bounding box center [721, 258] width 1443 height 517
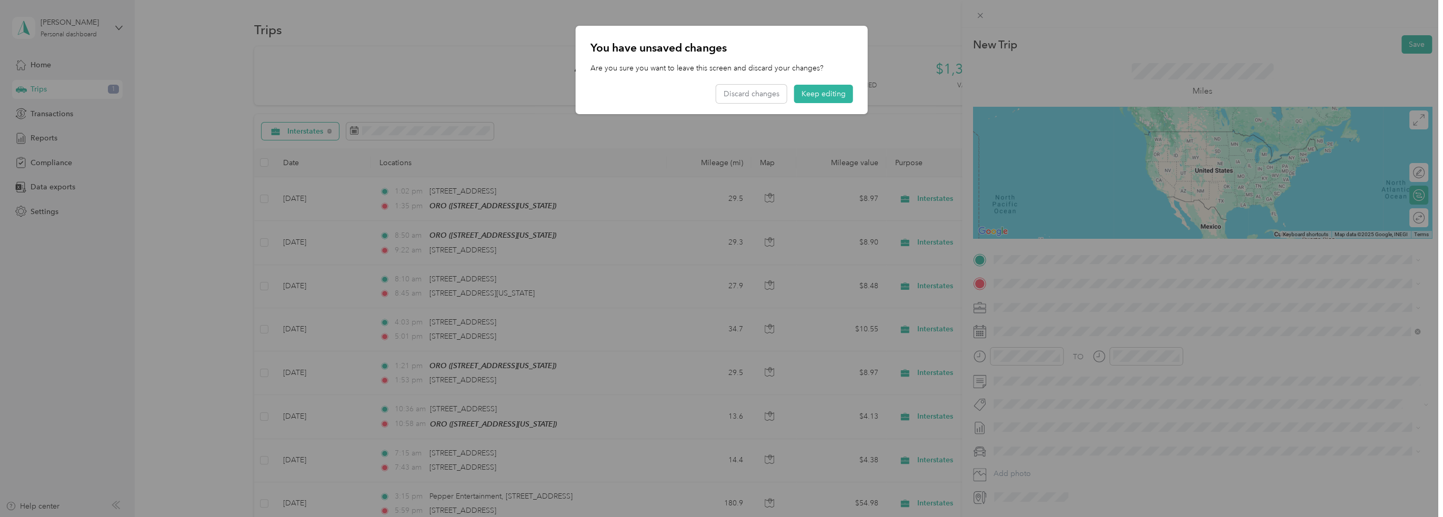
click at [818, 95] on button "Keep editing" at bounding box center [823, 94] width 59 height 18
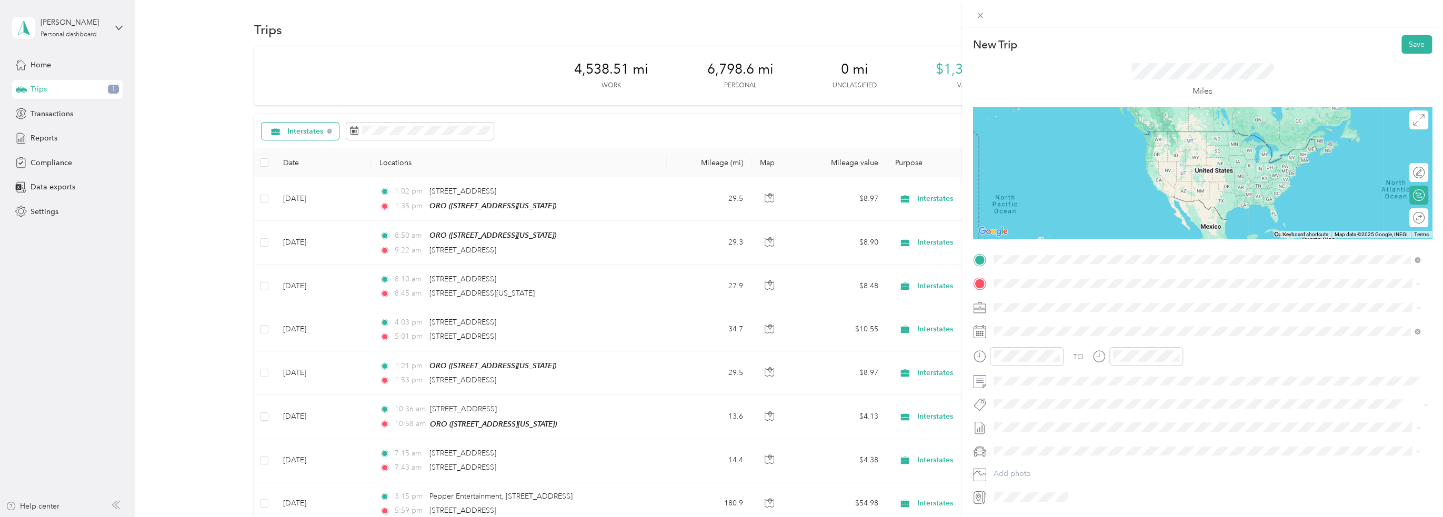
click at [1058, 299] on span "[STREET_ADDRESS][US_STATE][US_STATE]" at bounding box center [1085, 297] width 144 height 9
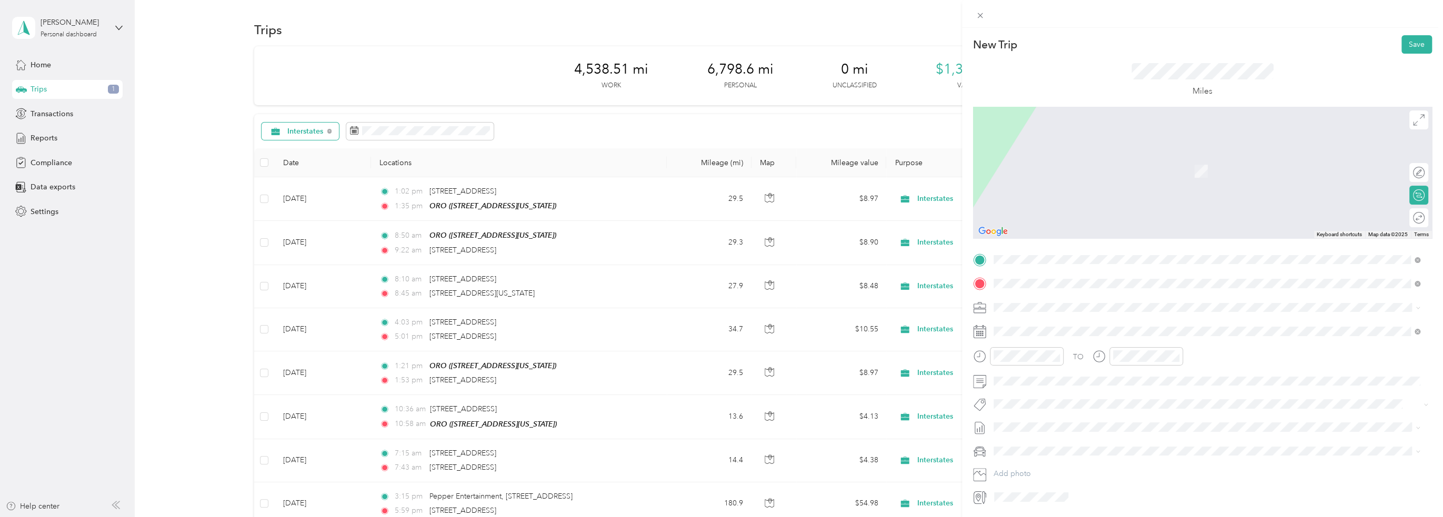
click at [1070, 321] on span "[STREET_ADDRESS][US_STATE]" at bounding box center [1065, 321] width 105 height 9
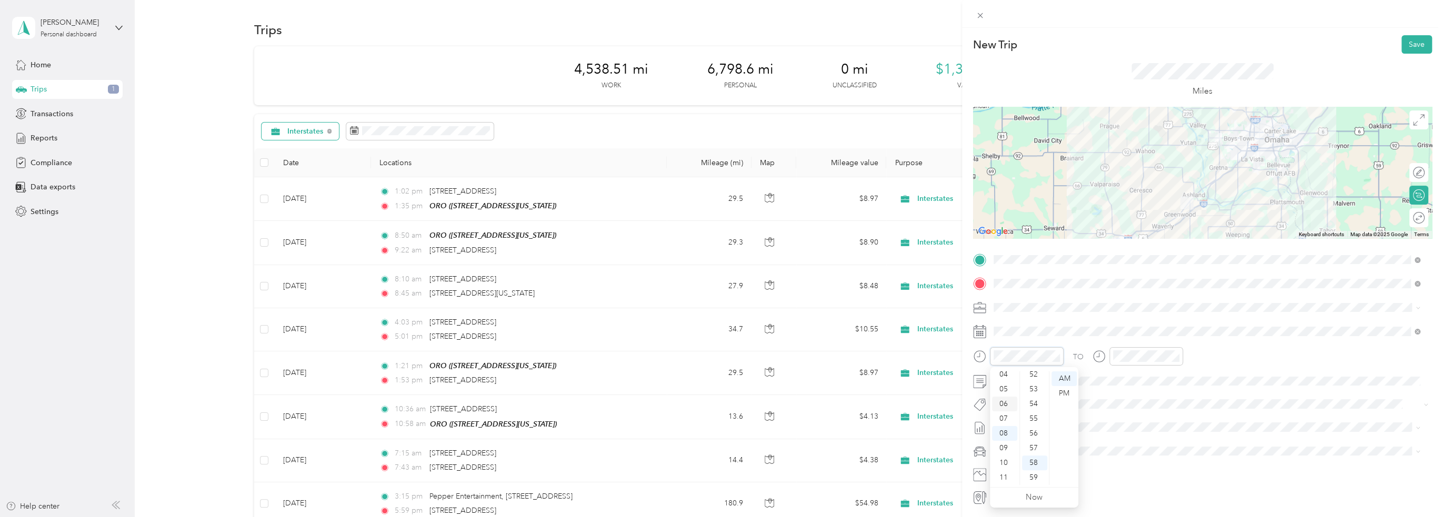
scroll to position [11, 0]
click at [1004, 412] on div "03" at bounding box center [1004, 412] width 25 height 15
click at [1068, 391] on div "PM" at bounding box center [1064, 393] width 25 height 15
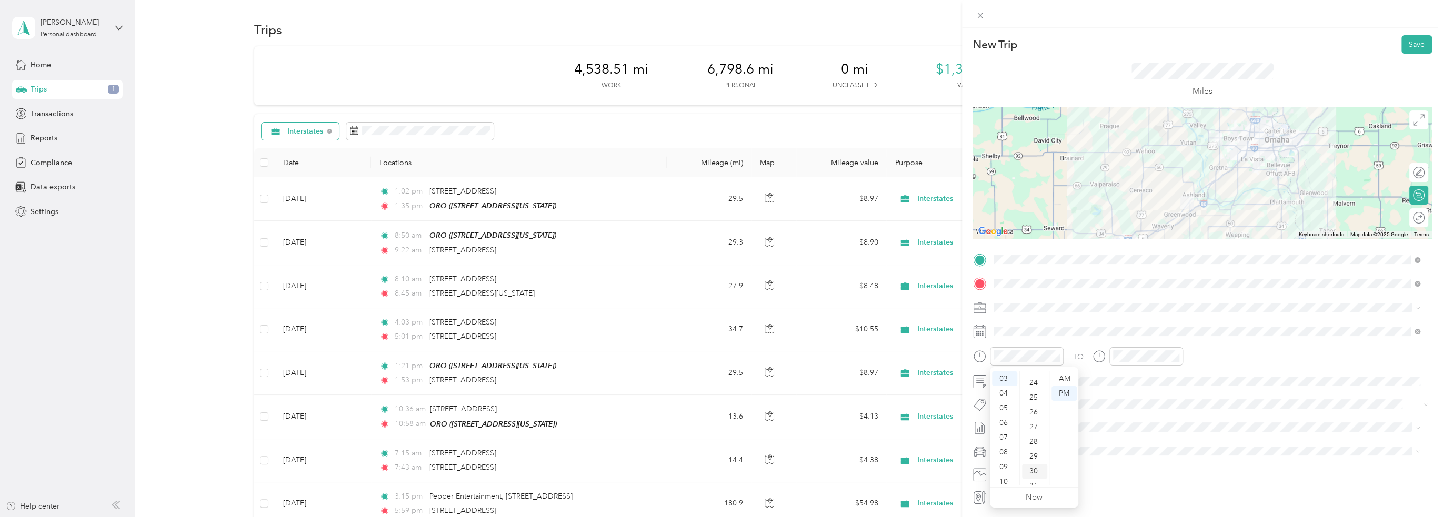
click at [1033, 470] on div "30" at bounding box center [1034, 471] width 25 height 15
click at [1122, 373] on div "04" at bounding box center [1123, 374] width 25 height 15
click at [1156, 450] on div "05" at bounding box center [1153, 452] width 25 height 15
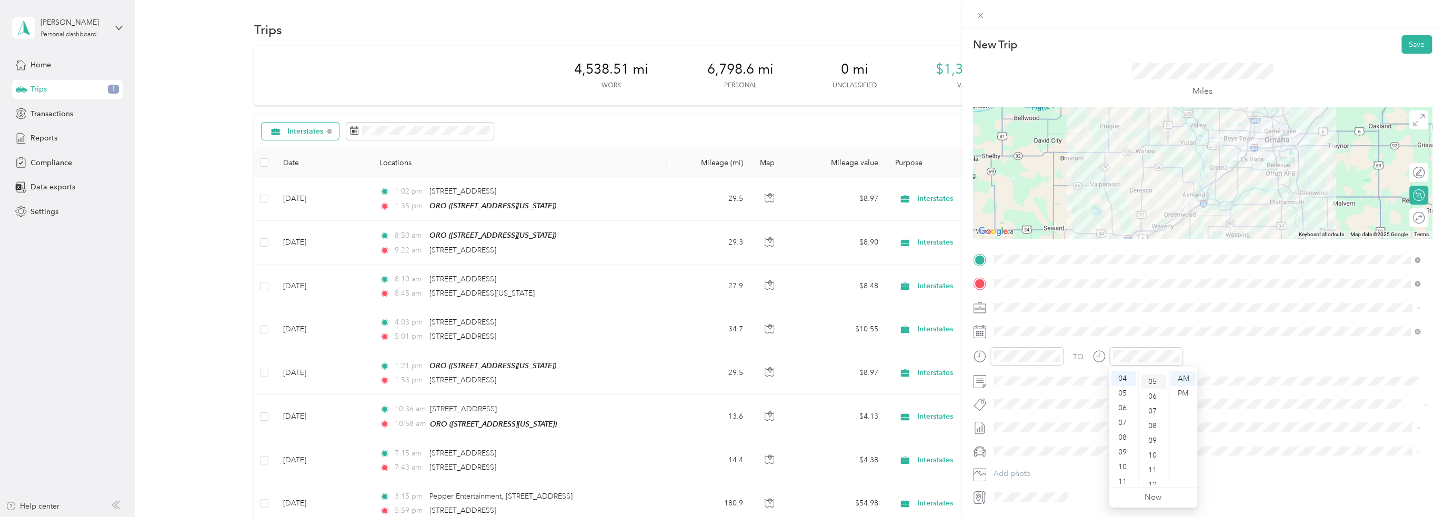
scroll to position [74, 0]
click at [1183, 386] on div "PM" at bounding box center [1182, 393] width 25 height 15
click at [1238, 322] on div "TO Add photo" at bounding box center [1202, 379] width 459 height 254
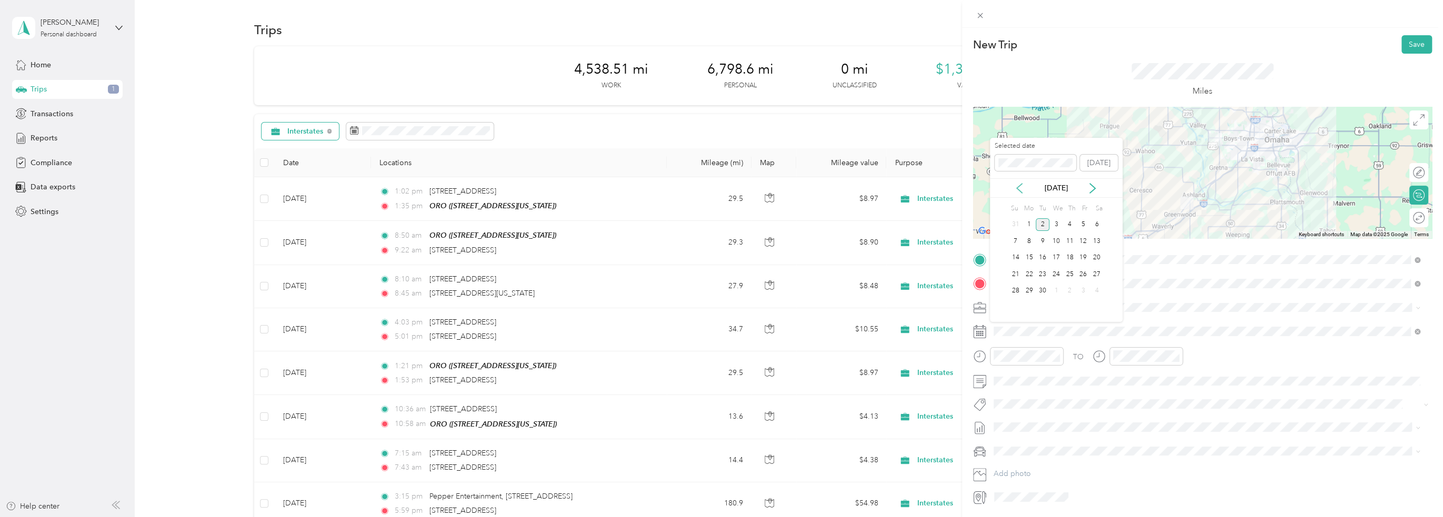
click at [1020, 183] on icon at bounding box center [1019, 188] width 11 height 11
click at [1043, 288] on div "26" at bounding box center [1043, 291] width 14 height 13
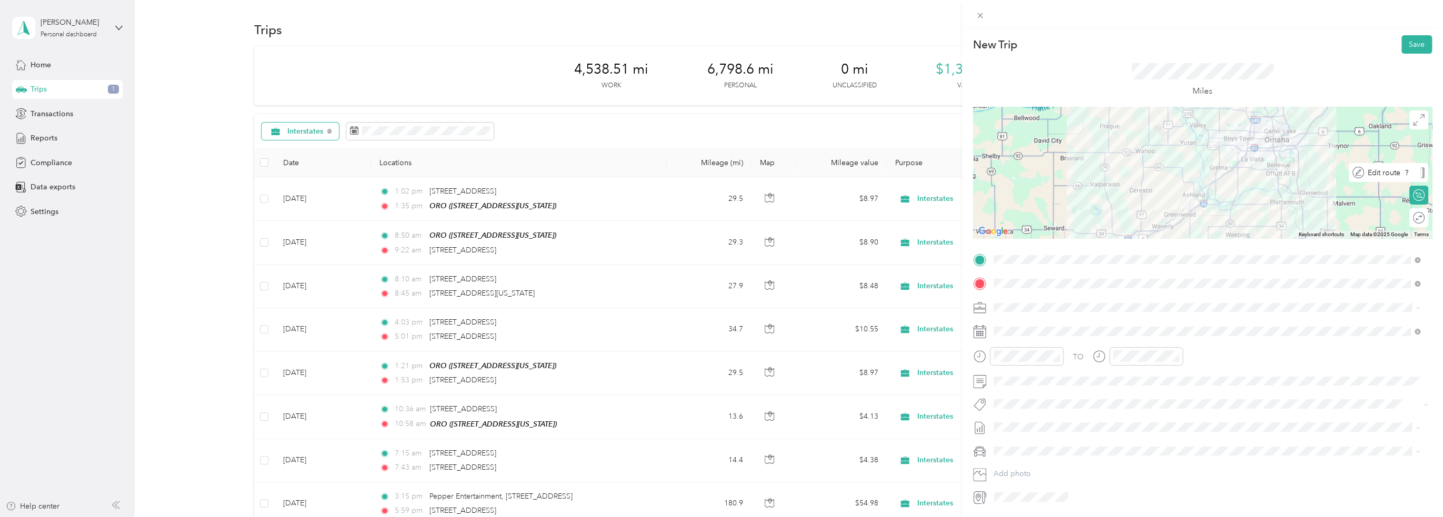
click at [1420, 175] on div at bounding box center [1422, 172] width 4 height 11
drag, startPoint x: 1215, startPoint y: 162, endPoint x: 1174, endPoint y: 152, distance: 41.6
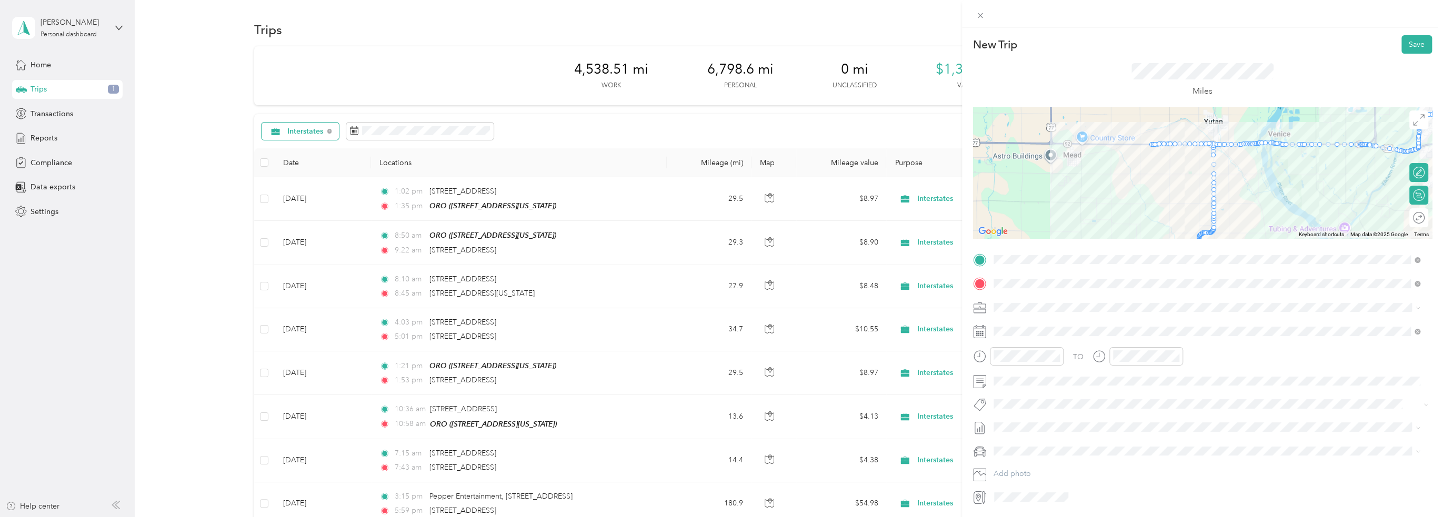
drag, startPoint x: 1147, startPoint y: 145, endPoint x: 1204, endPoint y: 144, distance: 56.8
click at [1405, 45] on button "Save" at bounding box center [1416, 44] width 31 height 18
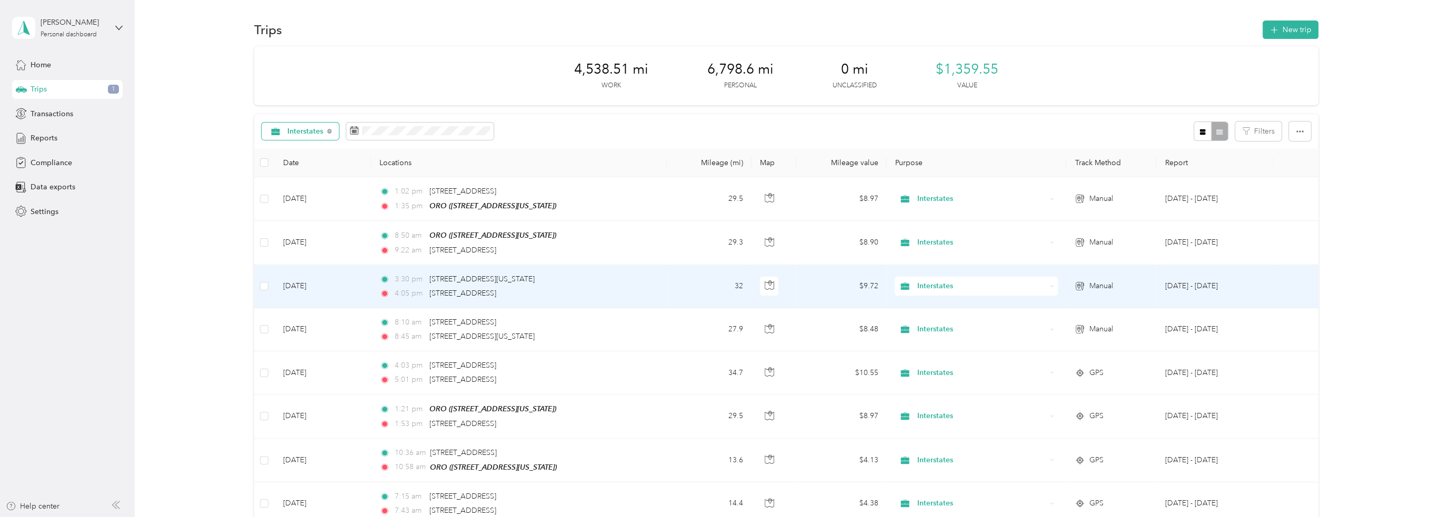
click at [624, 284] on td "3:30 pm [STREET_ADDRESS][US_STATE] 4:05 pm [STREET_ADDRESS]" at bounding box center [519, 286] width 296 height 43
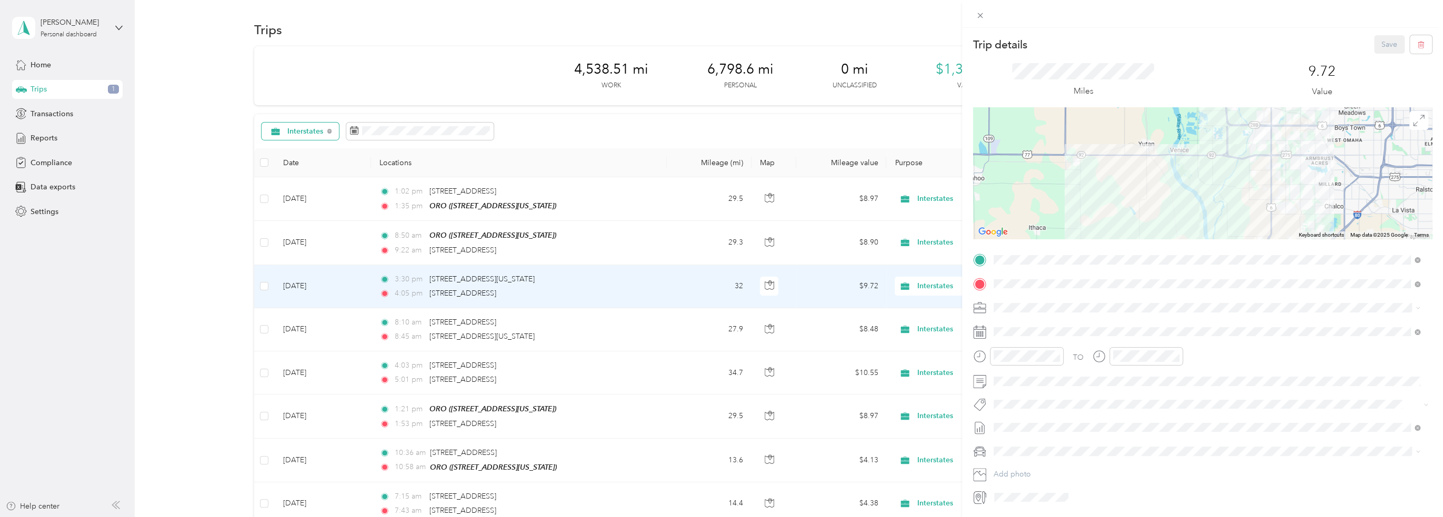
drag, startPoint x: 1169, startPoint y: 147, endPoint x: 1176, endPoint y: 202, distance: 55.2
click at [1178, 202] on div at bounding box center [1202, 173] width 459 height 132
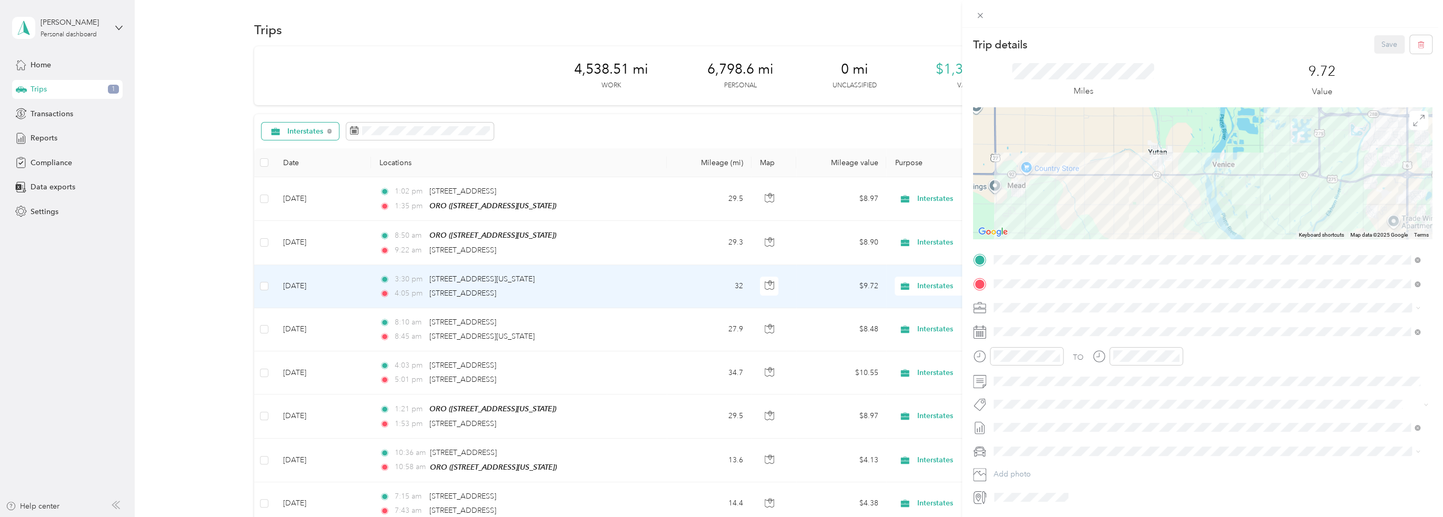
click at [1094, 178] on div at bounding box center [1202, 173] width 459 height 132
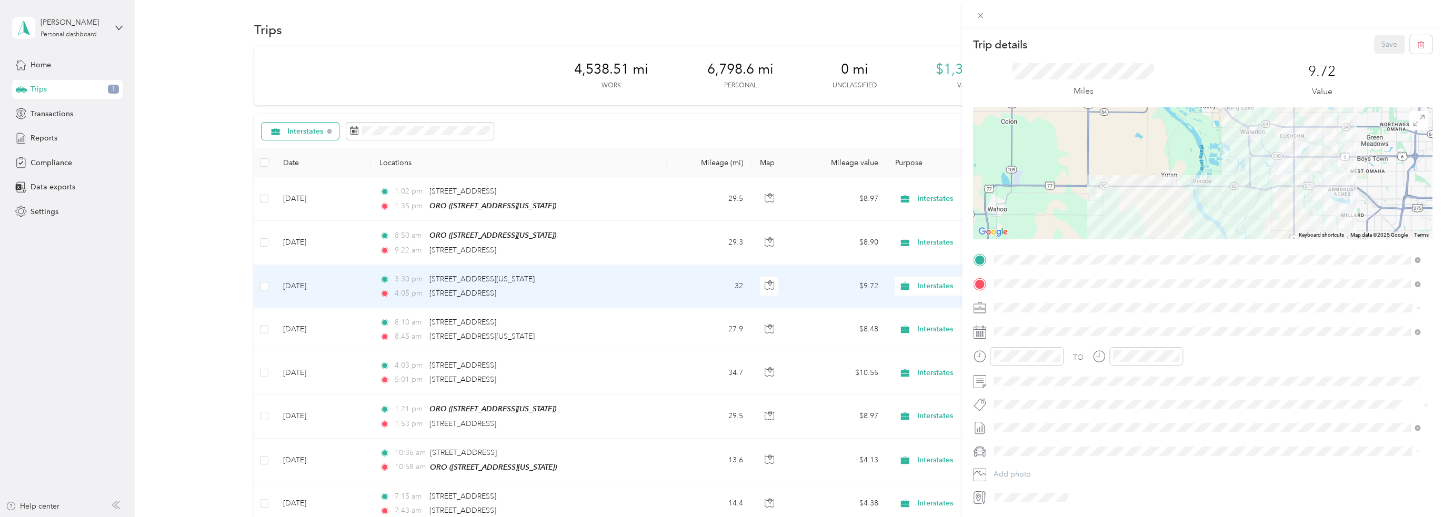
click at [1138, 185] on div at bounding box center [1202, 173] width 459 height 132
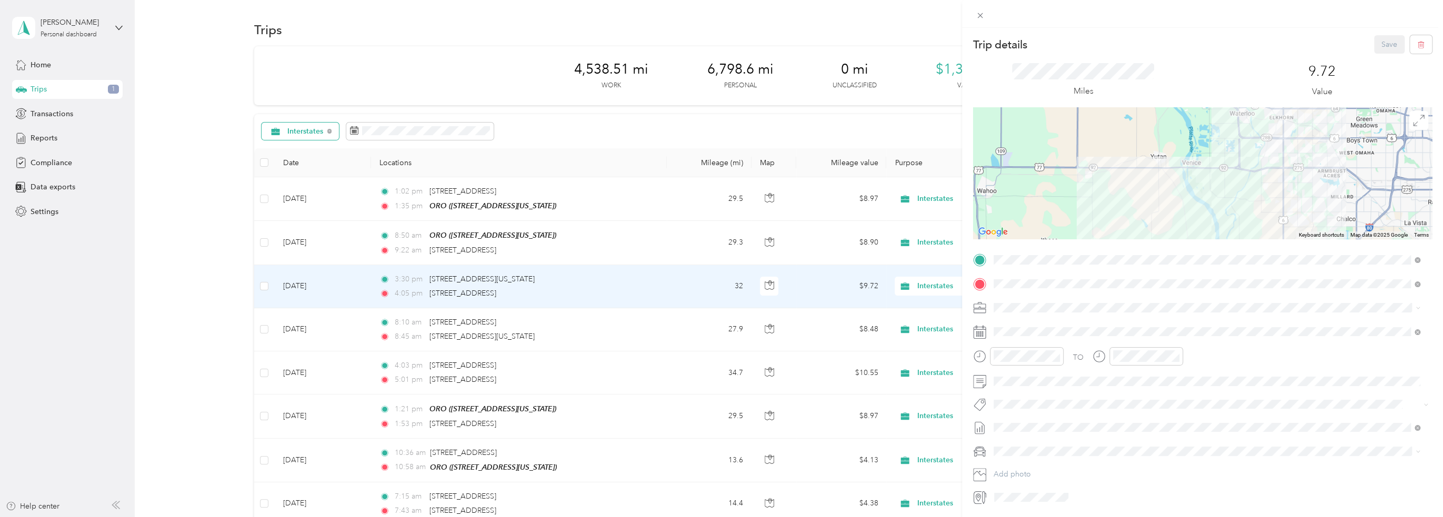
drag, startPoint x: 1135, startPoint y: 185, endPoint x: 1127, endPoint y: 166, distance: 19.8
click at [1127, 166] on div at bounding box center [1202, 173] width 459 height 132
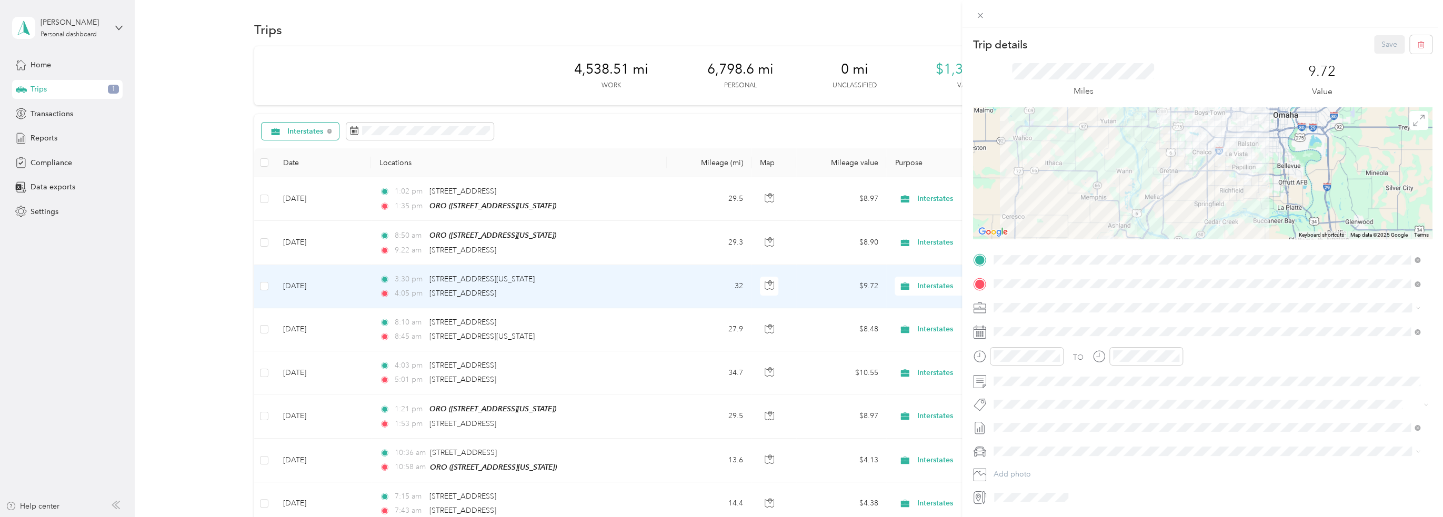
drag, startPoint x: 1174, startPoint y: 194, endPoint x: 1143, endPoint y: 162, distance: 44.3
click at [1143, 162] on div at bounding box center [1202, 173] width 459 height 132
click at [457, 324] on div "Trip details Save This trip cannot be edited because it is either under review,…" at bounding box center [721, 258] width 1443 height 517
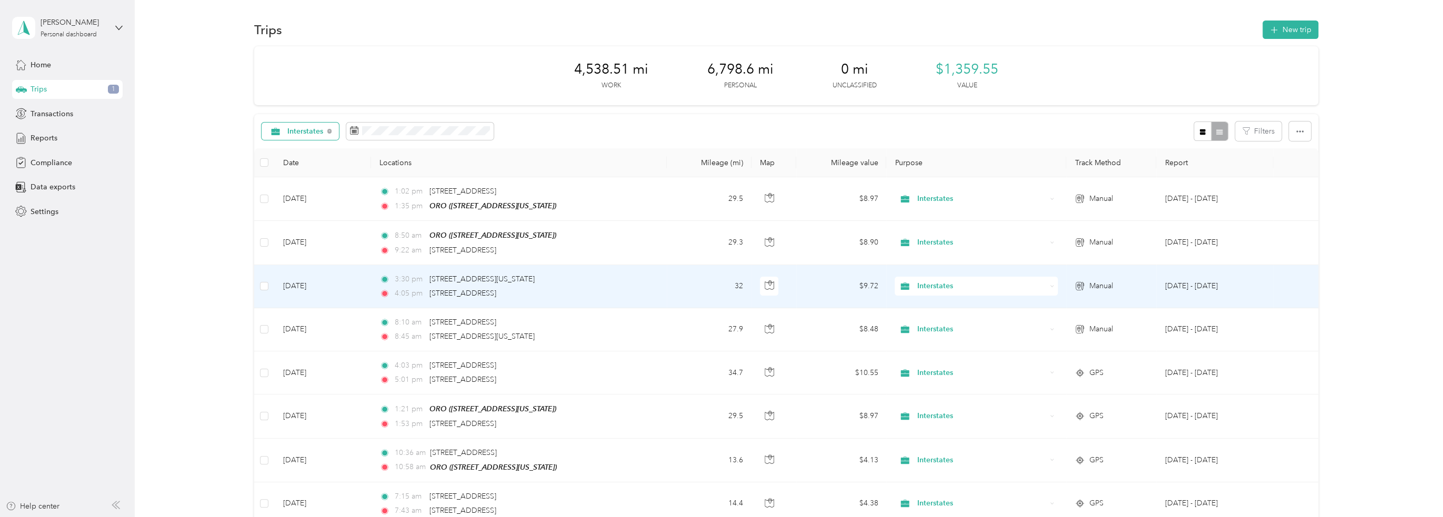
click at [582, 281] on div "3:30 pm [STREET_ADDRESS][US_STATE]" at bounding box center [489, 280] width 221 height 12
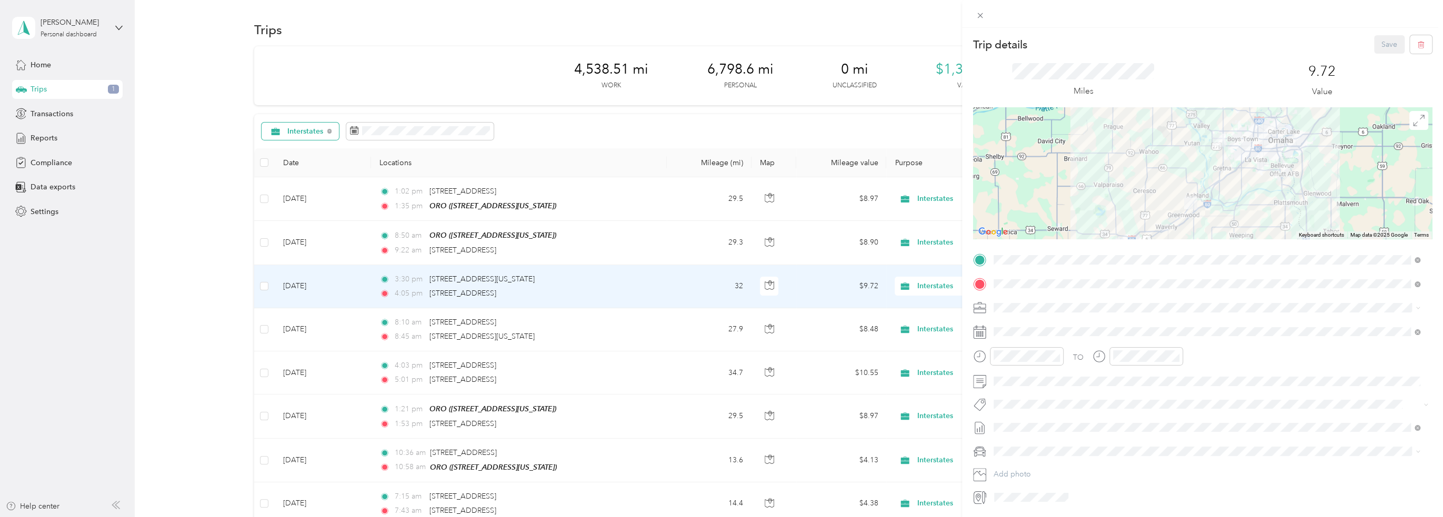
click at [768, 287] on div "Trip details Save This trip cannot be edited because it is either under review,…" at bounding box center [721, 258] width 1443 height 517
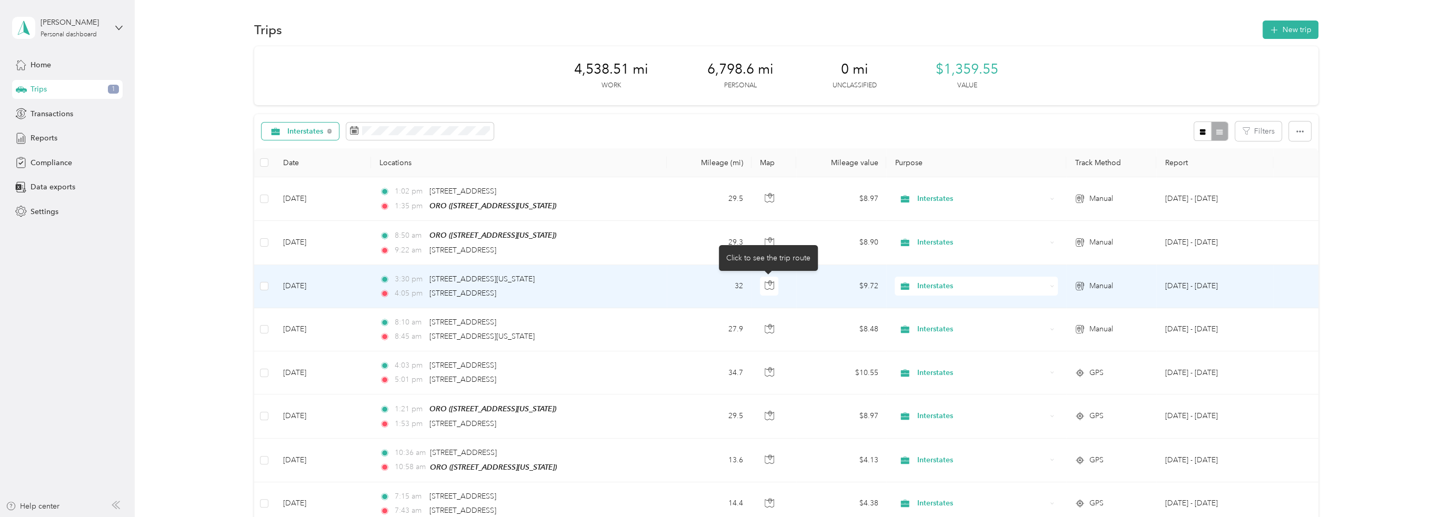
click at [768, 287] on icon "button" at bounding box center [769, 286] width 9 height 8
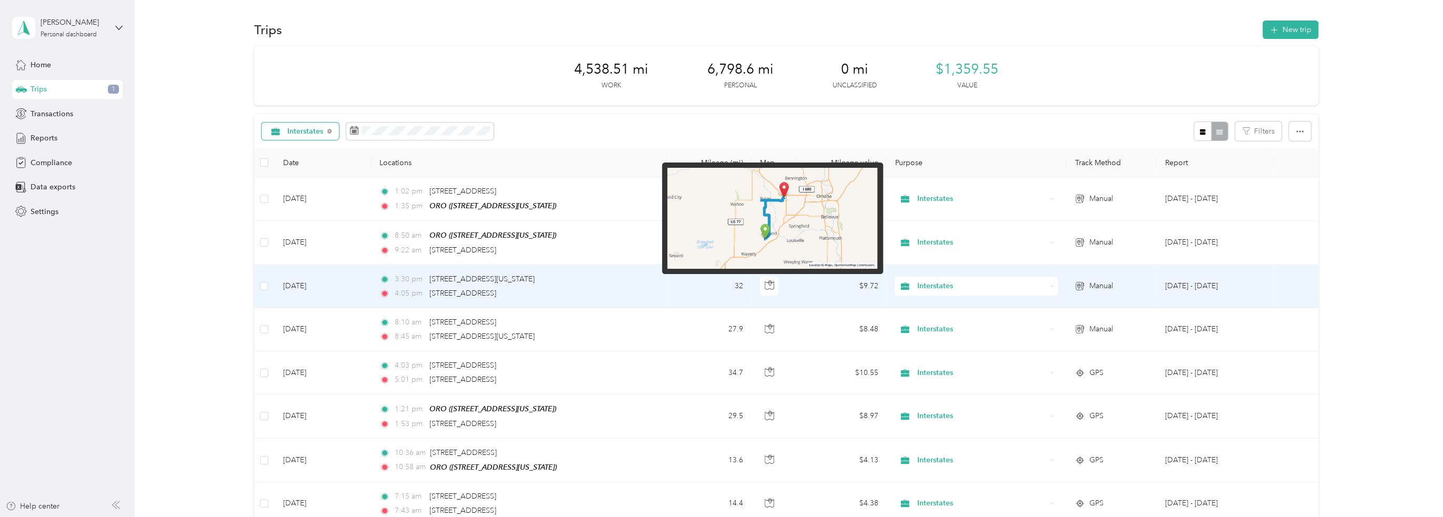
click at [781, 216] on img at bounding box center [772, 218] width 210 height 101
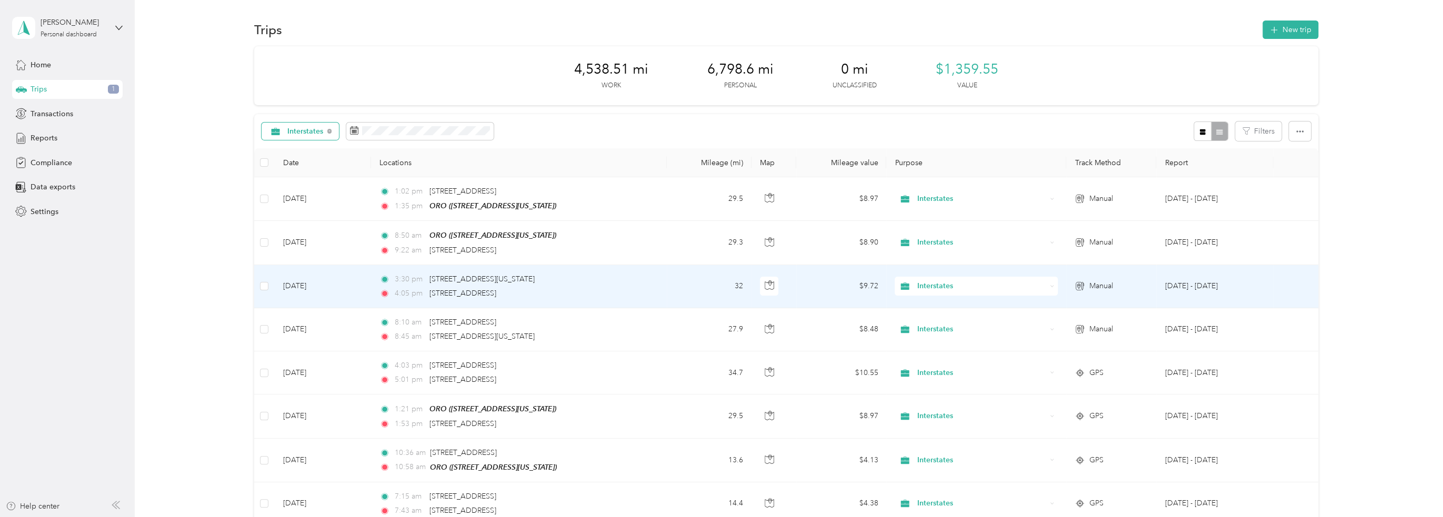
click at [568, 283] on div "3:30 pm [STREET_ADDRESS][US_STATE]" at bounding box center [489, 280] width 221 height 12
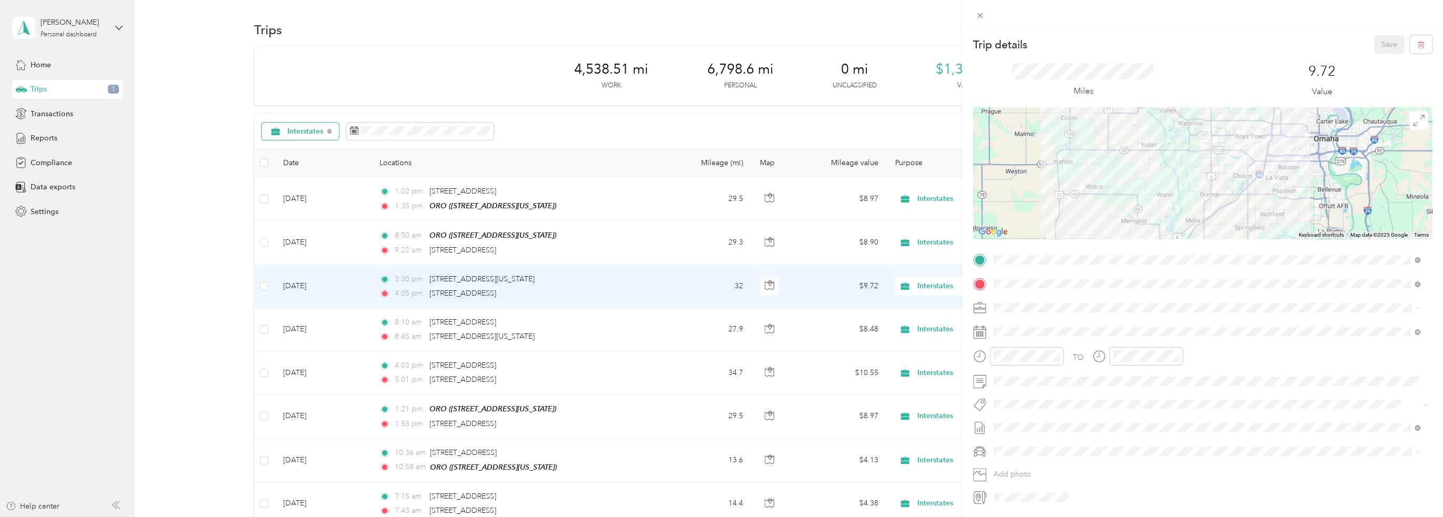
click at [1152, 151] on div at bounding box center [1202, 173] width 459 height 132
click at [1417, 41] on icon "button" at bounding box center [1420, 44] width 7 height 7
click at [1381, 56] on button "Yes" at bounding box center [1381, 57] width 21 height 17
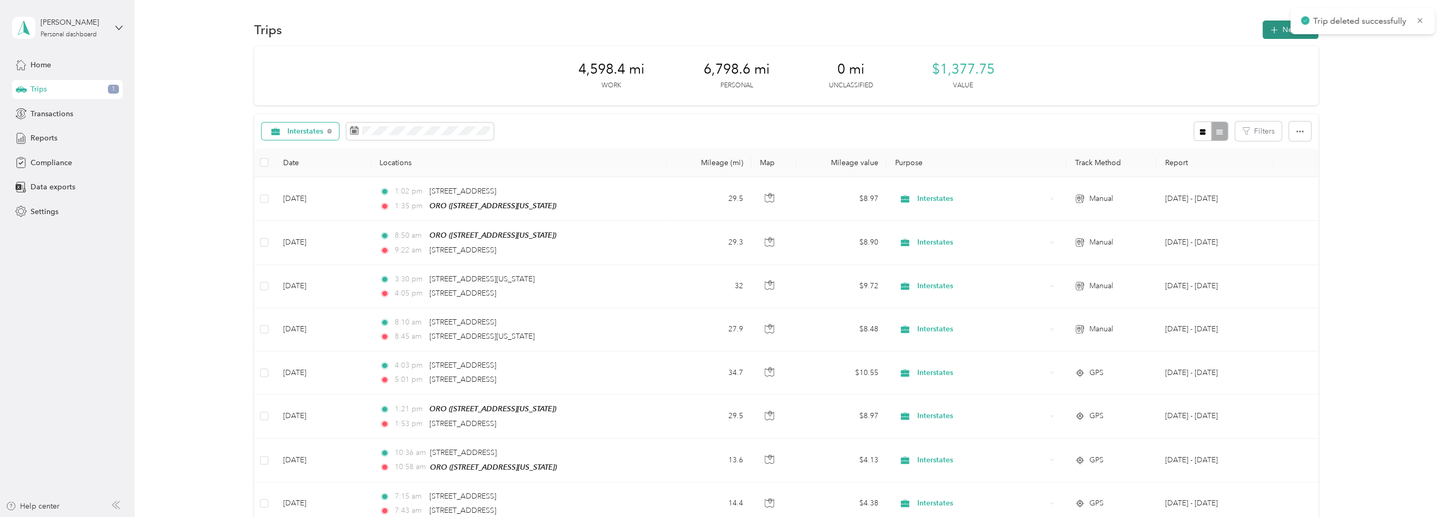
click at [1280, 27] on button "New trip" at bounding box center [1291, 30] width 56 height 18
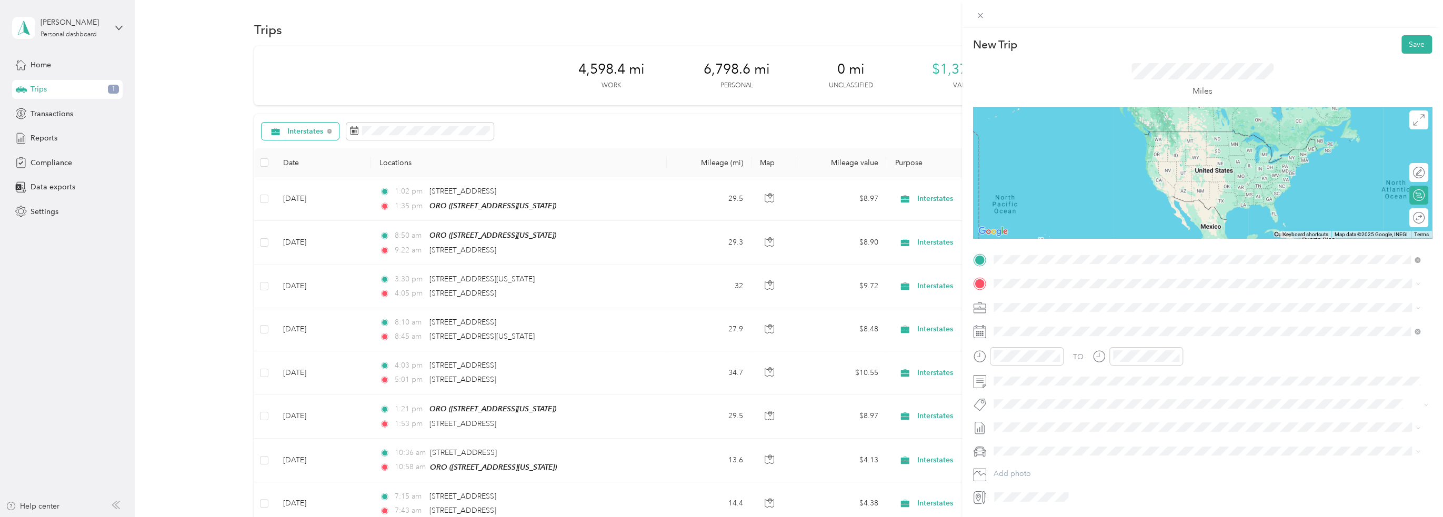
click at [1093, 301] on span "[STREET_ADDRESS][US_STATE][US_STATE]" at bounding box center [1085, 297] width 144 height 9
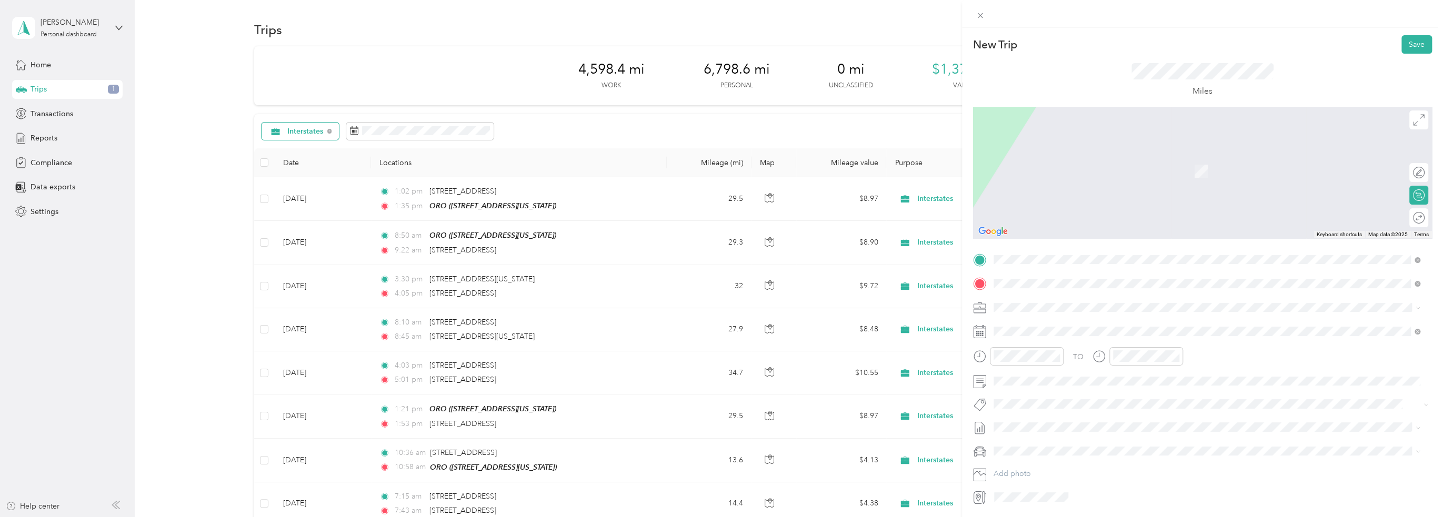
click at [1076, 318] on span "[STREET_ADDRESS][US_STATE]" at bounding box center [1065, 321] width 105 height 9
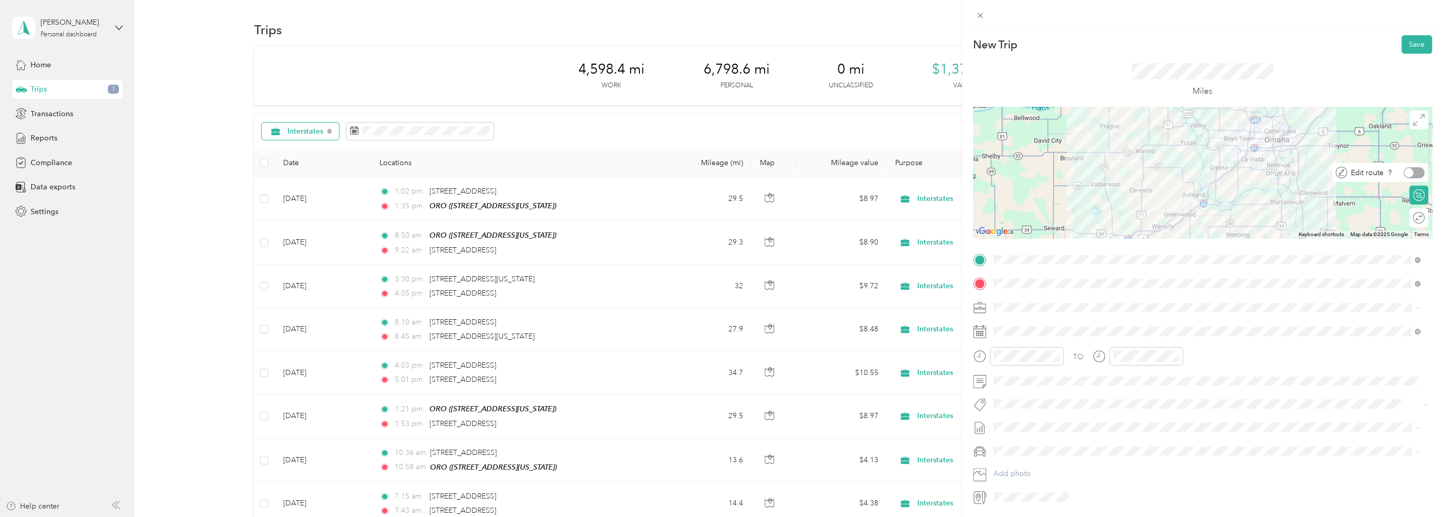
click at [1409, 176] on div at bounding box center [1414, 172] width 21 height 11
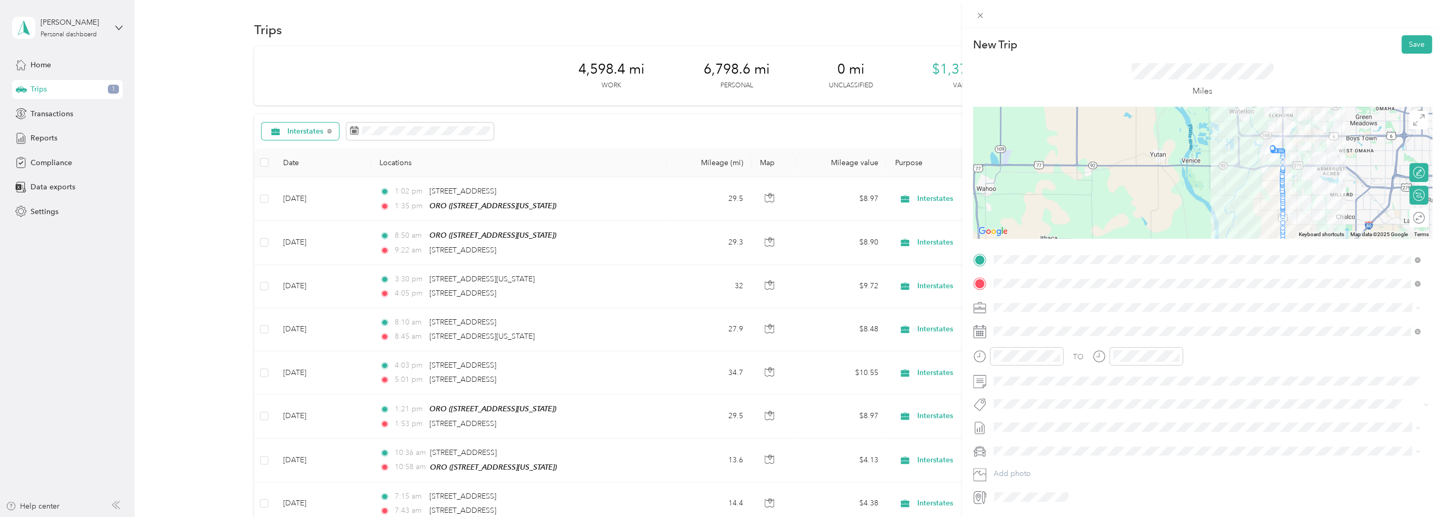
drag, startPoint x: 1170, startPoint y: 130, endPoint x: 1168, endPoint y: 184, distance: 54.2
click at [1168, 184] on div at bounding box center [1202, 173] width 459 height 132
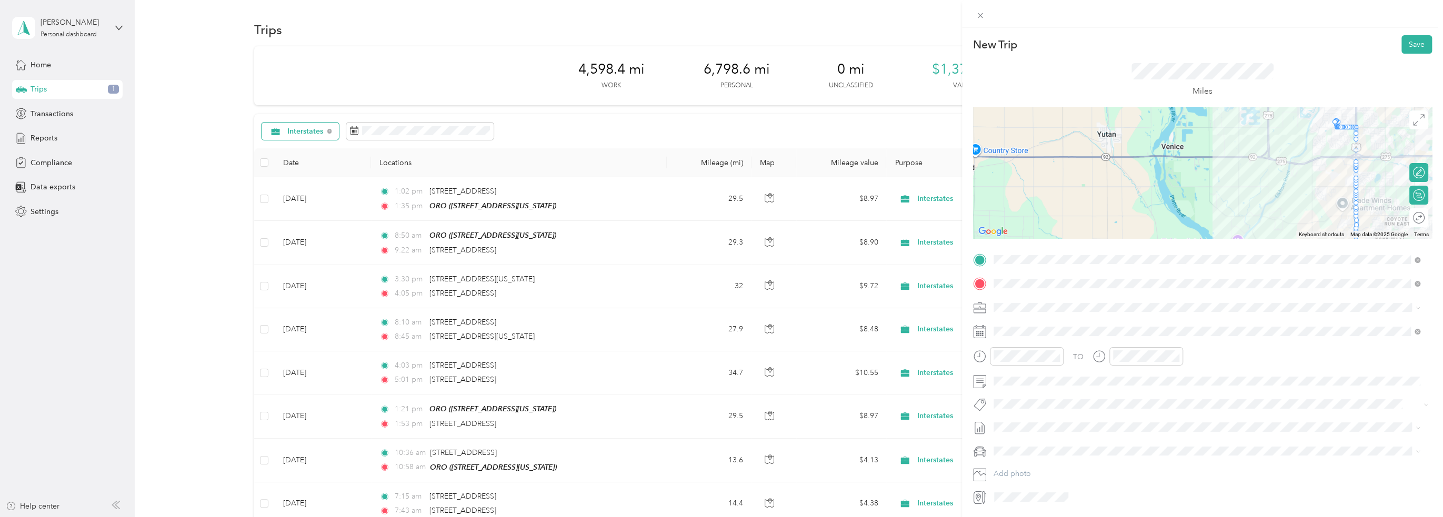
drag, startPoint x: 1255, startPoint y: 185, endPoint x: 1223, endPoint y: 181, distance: 31.9
click at [1220, 181] on div at bounding box center [1202, 173] width 459 height 132
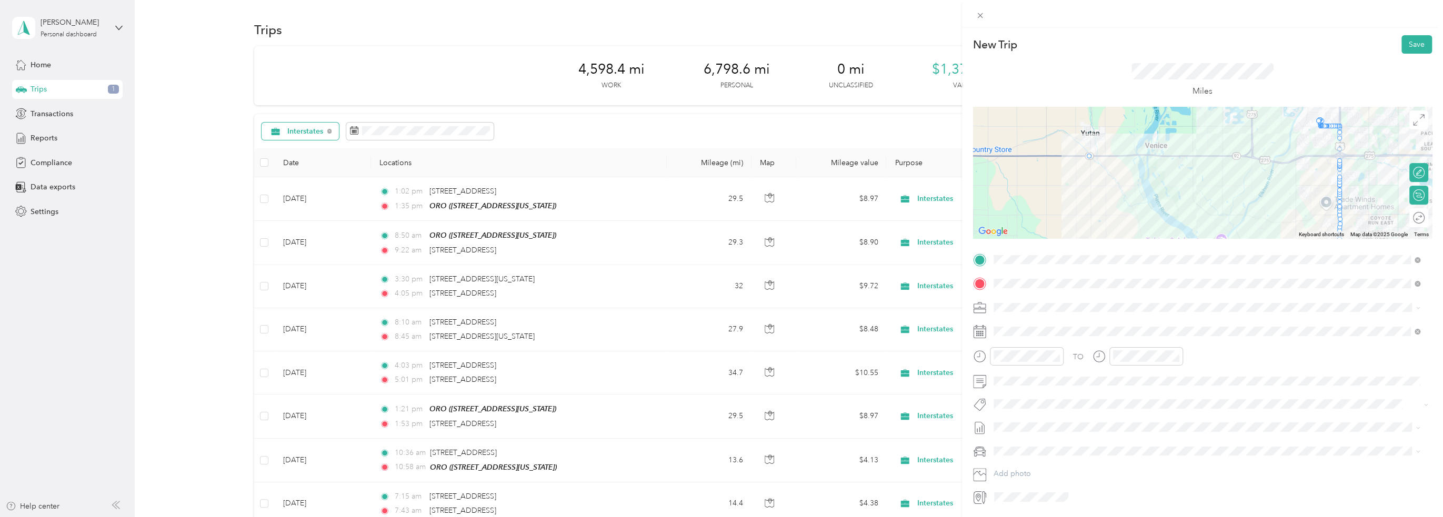
drag, startPoint x: 1336, startPoint y: 126, endPoint x: 1089, endPoint y: 155, distance: 248.6
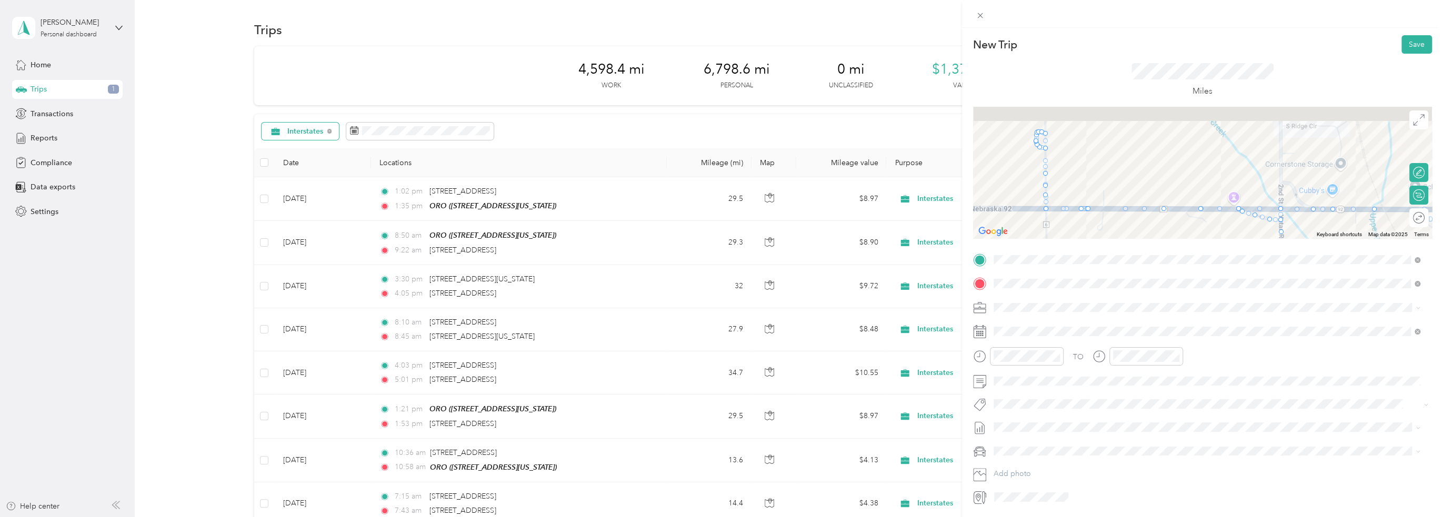
drag, startPoint x: 1123, startPoint y: 168, endPoint x: 1072, endPoint y: 236, distance: 84.6
click at [1072, 236] on div at bounding box center [1202, 173] width 459 height 132
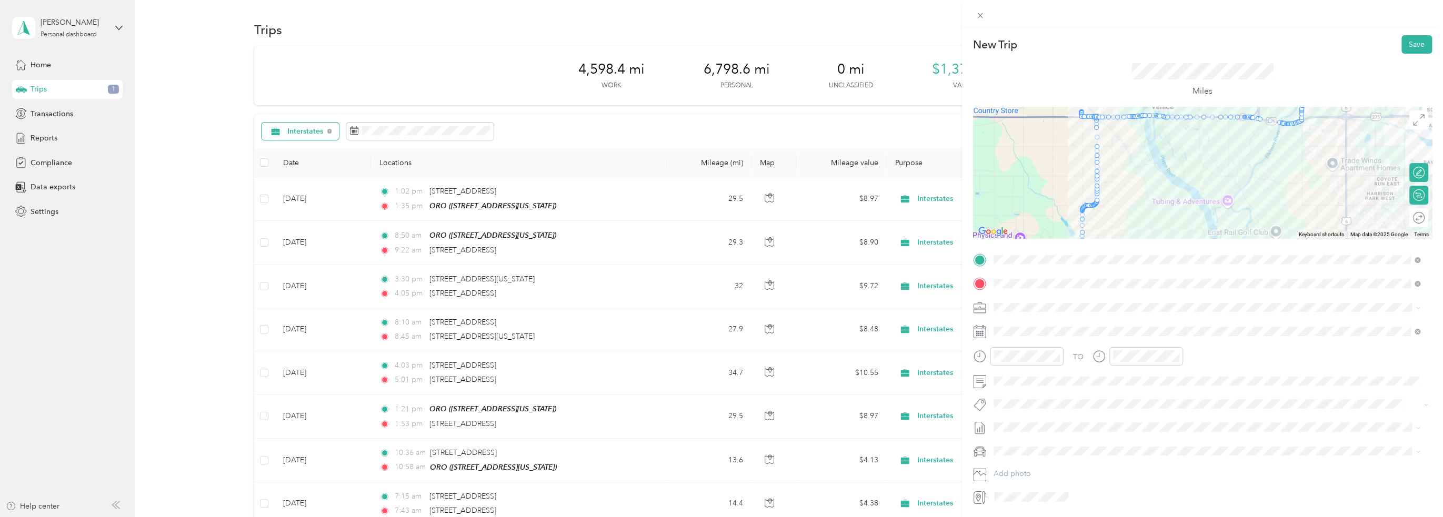
drag, startPoint x: 1090, startPoint y: 219, endPoint x: 1057, endPoint y: 231, distance: 35.6
click at [1057, 231] on div at bounding box center [1202, 173] width 459 height 132
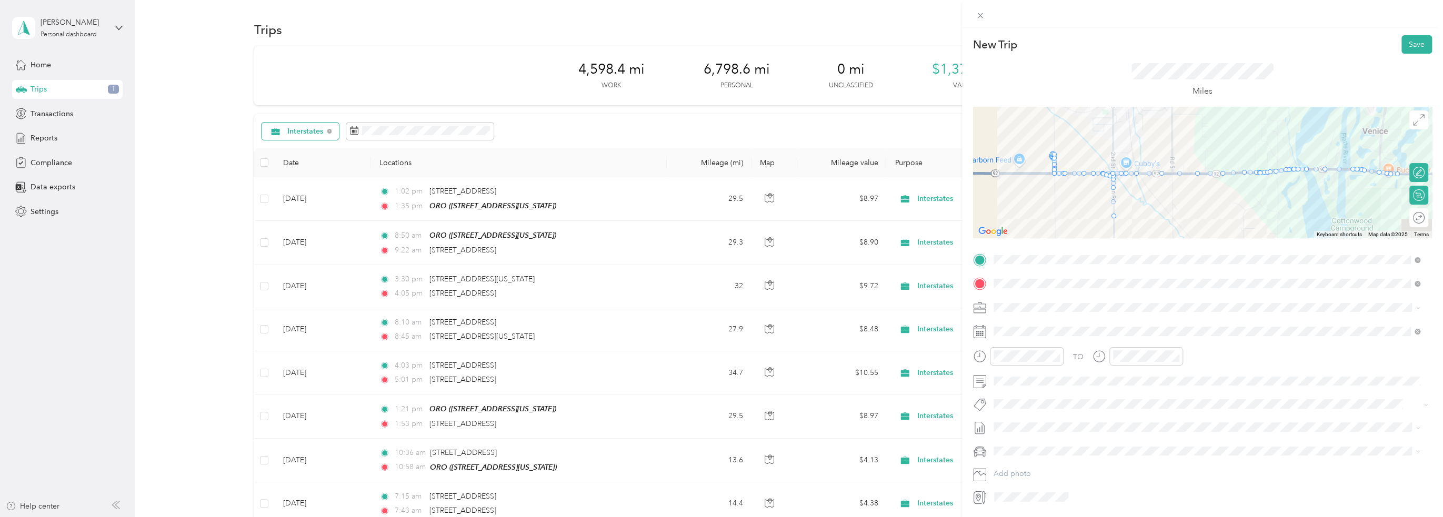
drag, startPoint x: 1065, startPoint y: 186, endPoint x: 1064, endPoint y: 134, distance: 52.1
click at [1064, 133] on div at bounding box center [1202, 173] width 459 height 132
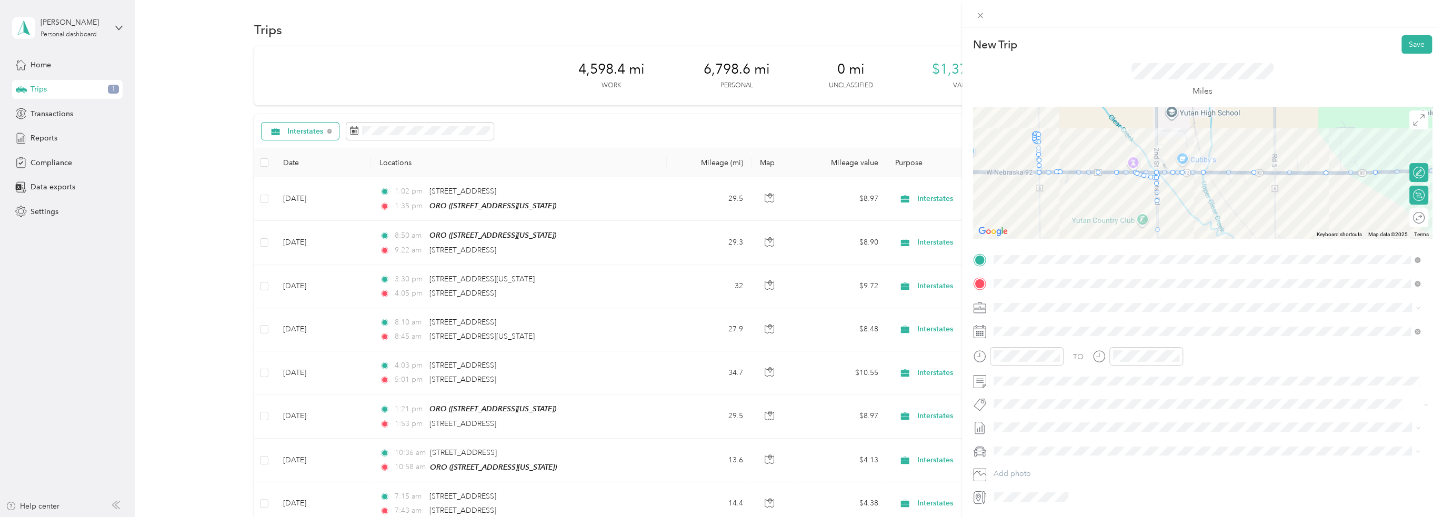
drag, startPoint x: 1032, startPoint y: 134, endPoint x: 1152, endPoint y: 169, distance: 125.6
drag, startPoint x: 1034, startPoint y: 172, endPoint x: 1160, endPoint y: 172, distance: 125.8
drag, startPoint x: 1030, startPoint y: 132, endPoint x: 1154, endPoint y: 171, distance: 129.7
drag, startPoint x: 1028, startPoint y: 137, endPoint x: 1153, endPoint y: 178, distance: 131.8
click at [1407, 173] on div "Edit route" at bounding box center [1399, 172] width 57 height 19
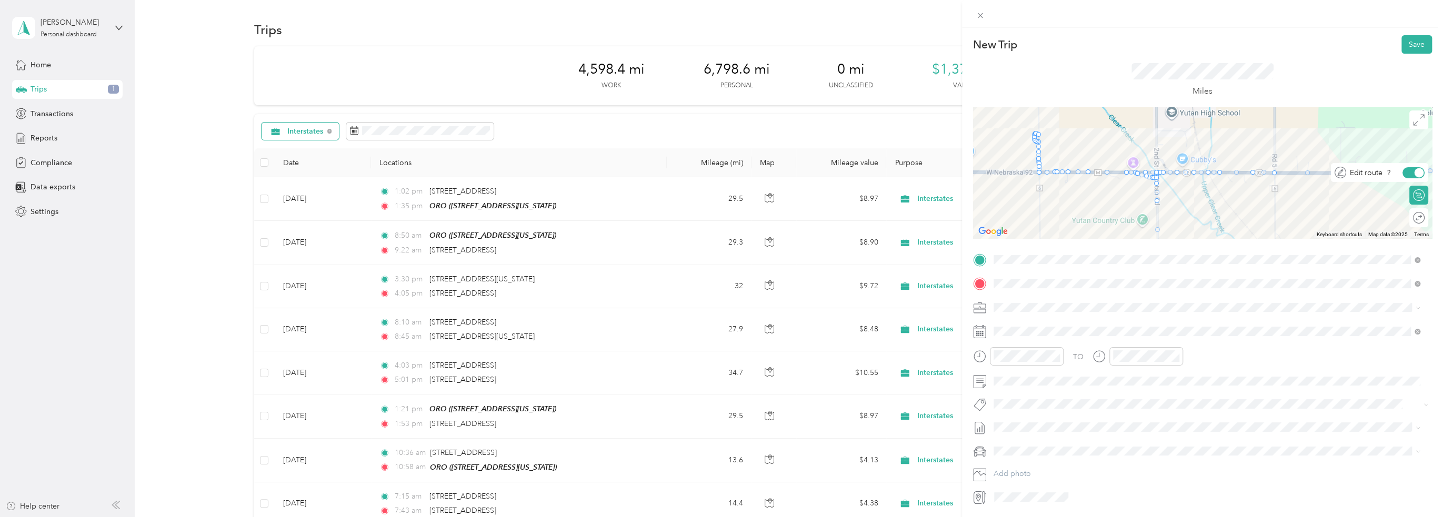
click at [1415, 173] on div at bounding box center [1419, 172] width 9 height 9
click at [1404, 172] on div at bounding box center [1408, 172] width 9 height 9
click at [1096, 157] on div at bounding box center [1202, 173] width 459 height 132
drag, startPoint x: 1101, startPoint y: 171, endPoint x: 1158, endPoint y: 172, distance: 56.8
drag, startPoint x: 1100, startPoint y: 173, endPoint x: 1156, endPoint y: 174, distance: 55.8
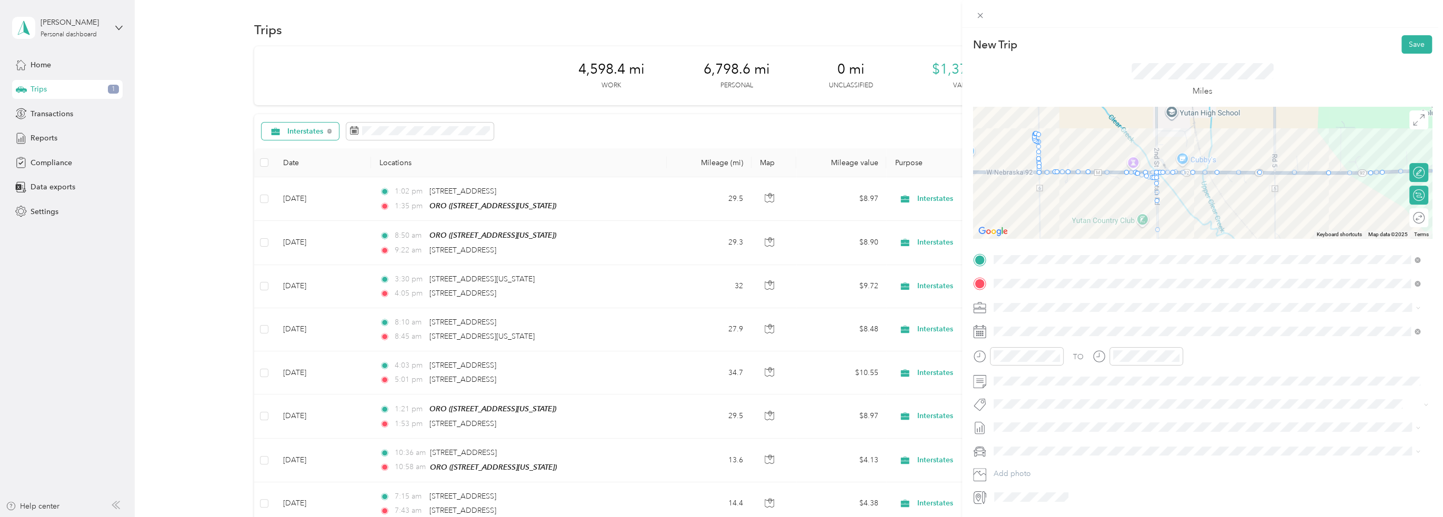
drag, startPoint x: 1106, startPoint y: 172, endPoint x: 1175, endPoint y: 172, distance: 69.5
drag, startPoint x: 1103, startPoint y: 172, endPoint x: 1174, endPoint y: 173, distance: 71.1
drag, startPoint x: 1103, startPoint y: 174, endPoint x: 1193, endPoint y: 175, distance: 89.5
drag, startPoint x: 1032, startPoint y: 137, endPoint x: 1179, endPoint y: 176, distance: 152.4
drag, startPoint x: 1035, startPoint y: 153, endPoint x: 1168, endPoint y: 170, distance: 134.3
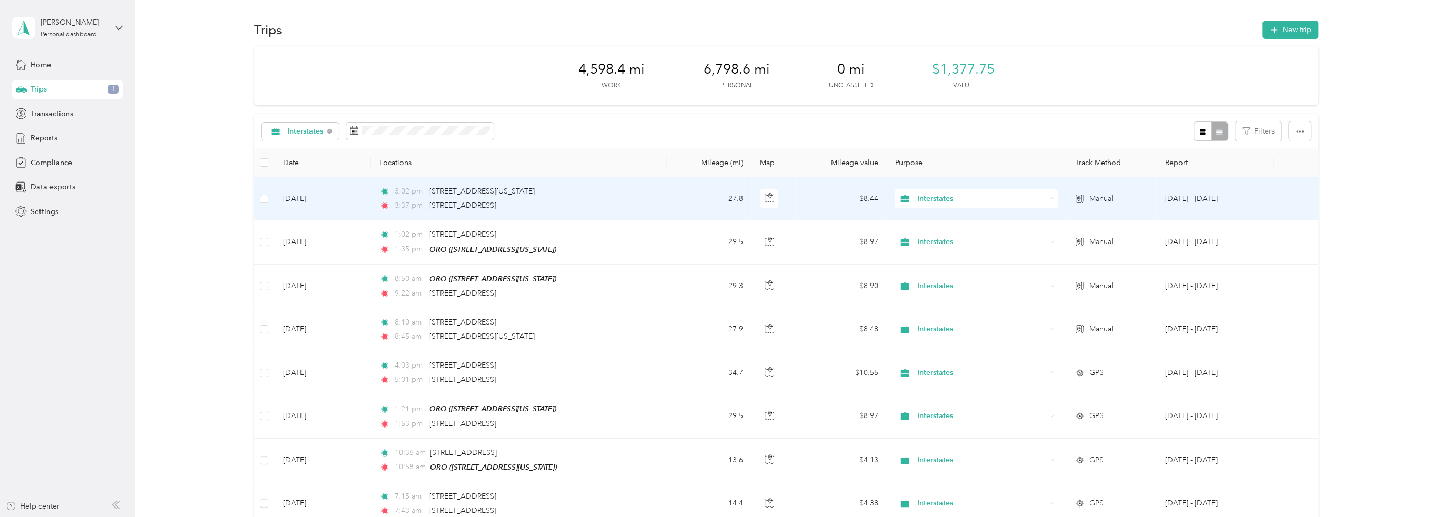
click at [324, 196] on td "[DATE]" at bounding box center [323, 198] width 96 height 43
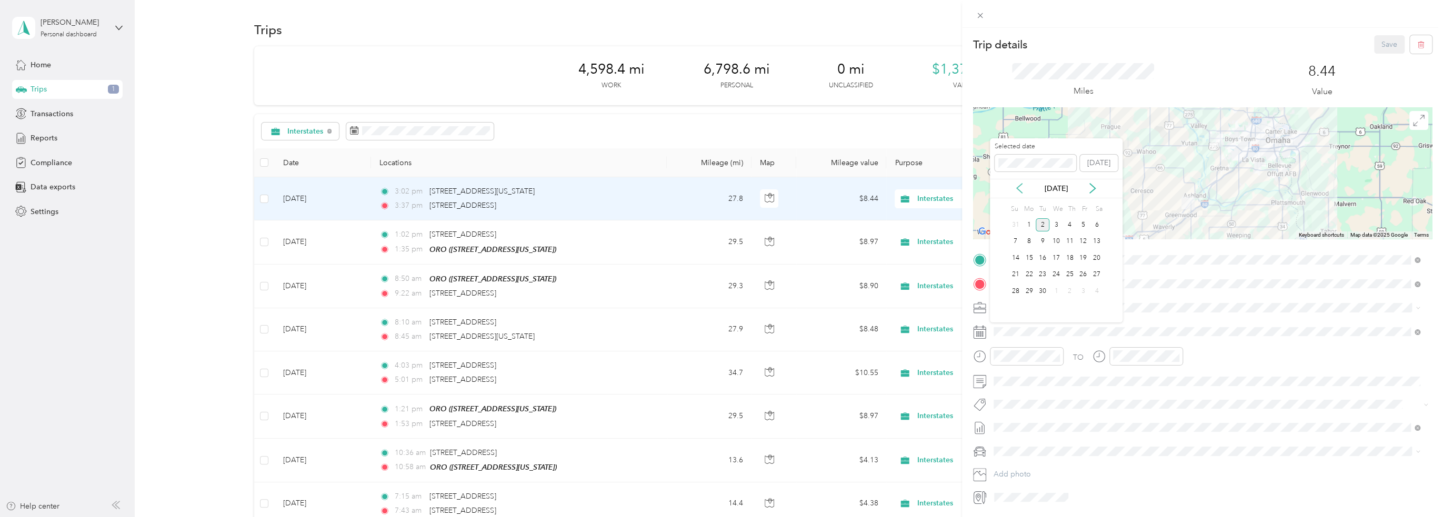
click at [1017, 188] on icon at bounding box center [1019, 188] width 5 height 9
click at [1039, 286] on div "26" at bounding box center [1043, 291] width 14 height 13
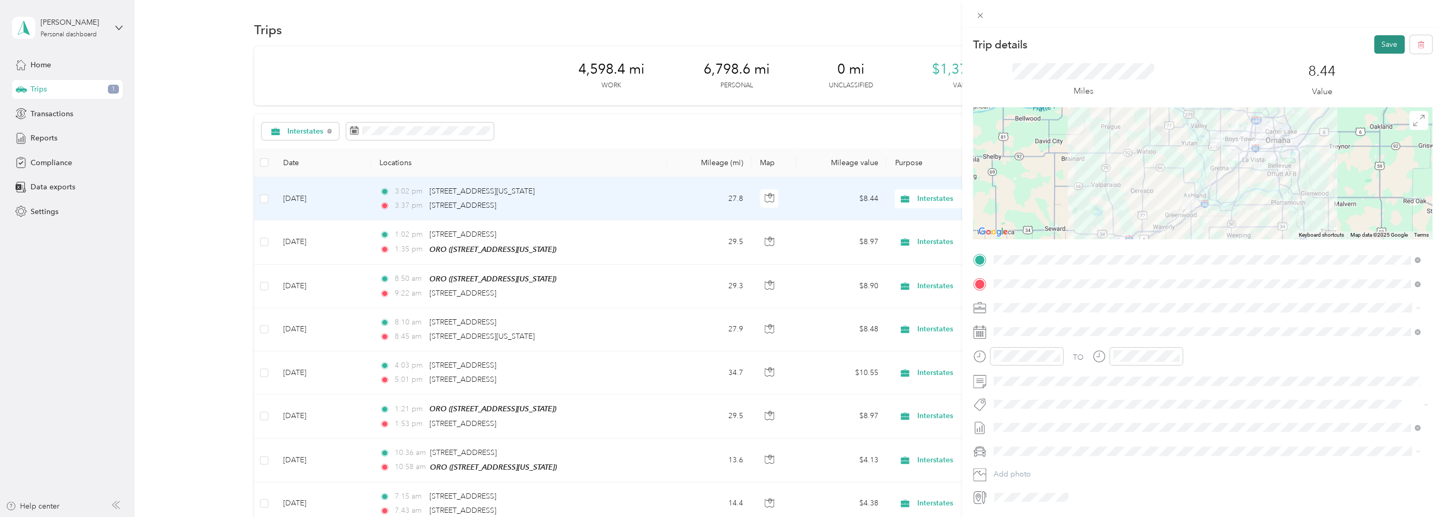
click at [1381, 46] on button "Save" at bounding box center [1389, 44] width 31 height 18
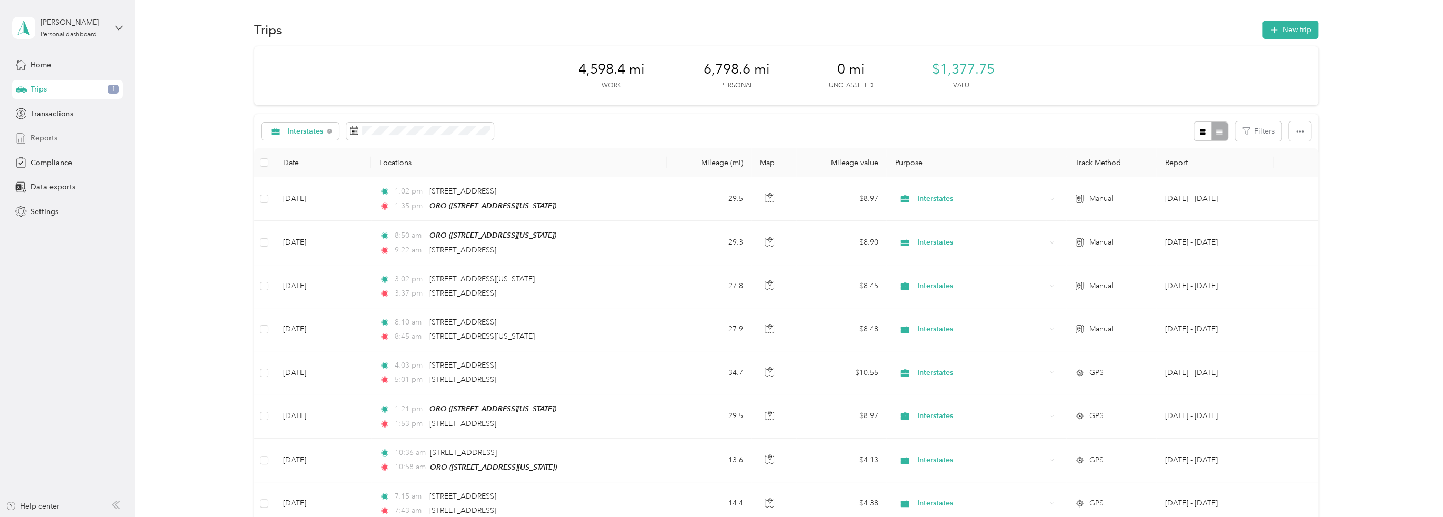
click at [77, 134] on div "Reports" at bounding box center [67, 138] width 111 height 19
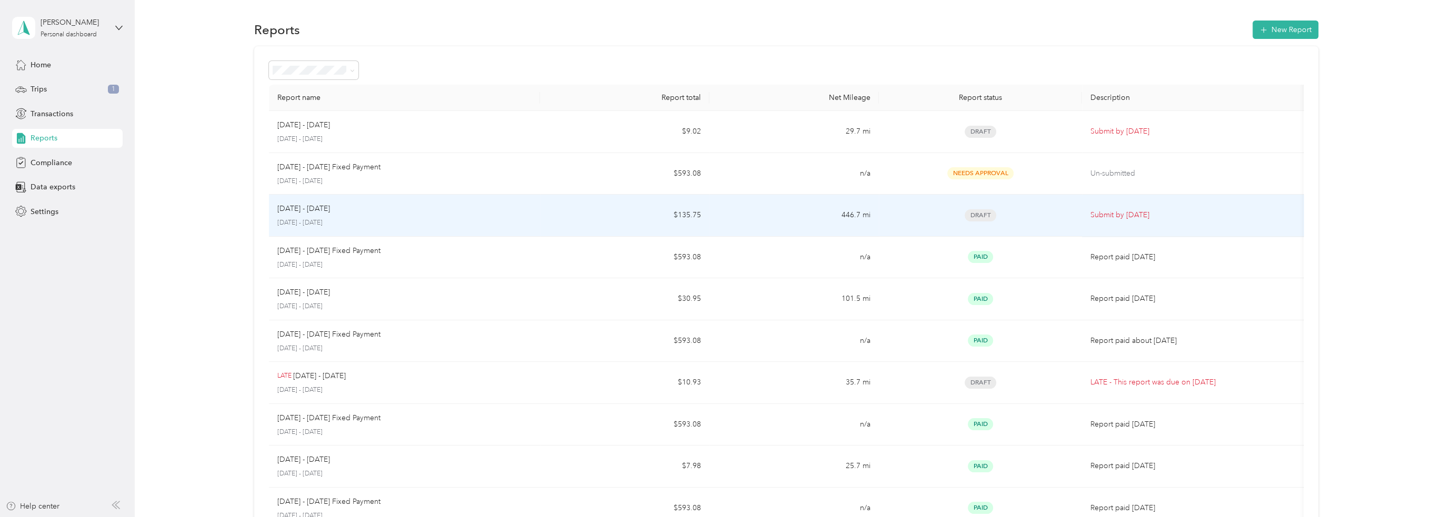
click at [744, 219] on td "446.7 mi" at bounding box center [793, 216] width 169 height 42
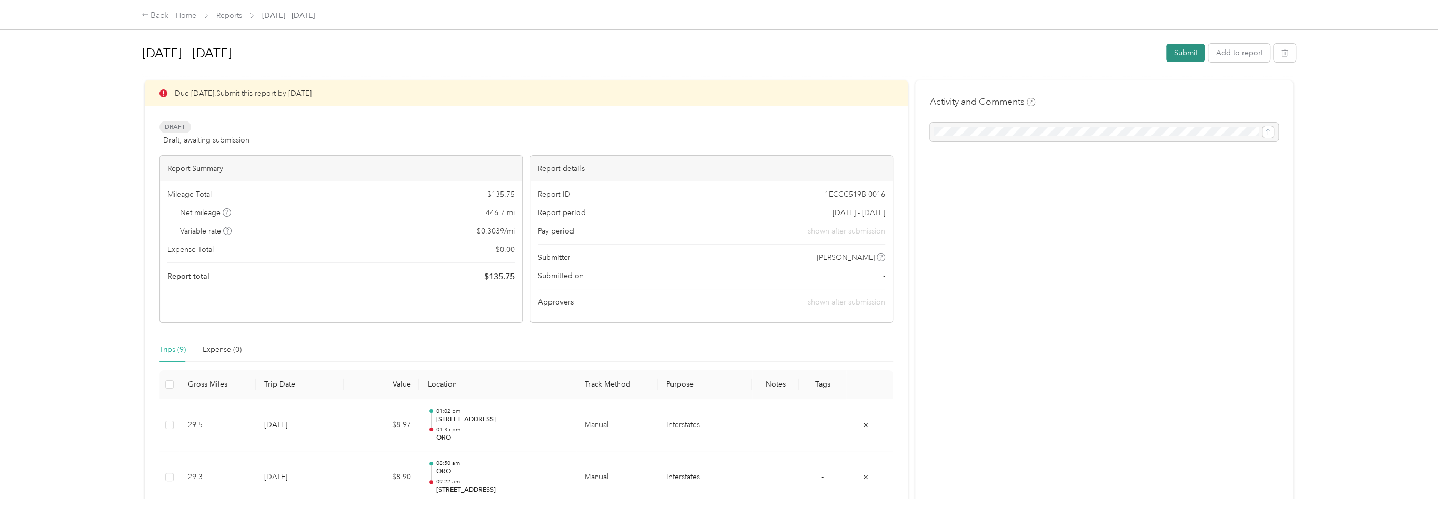
click at [1197, 53] on button "Submit" at bounding box center [1185, 53] width 38 height 18
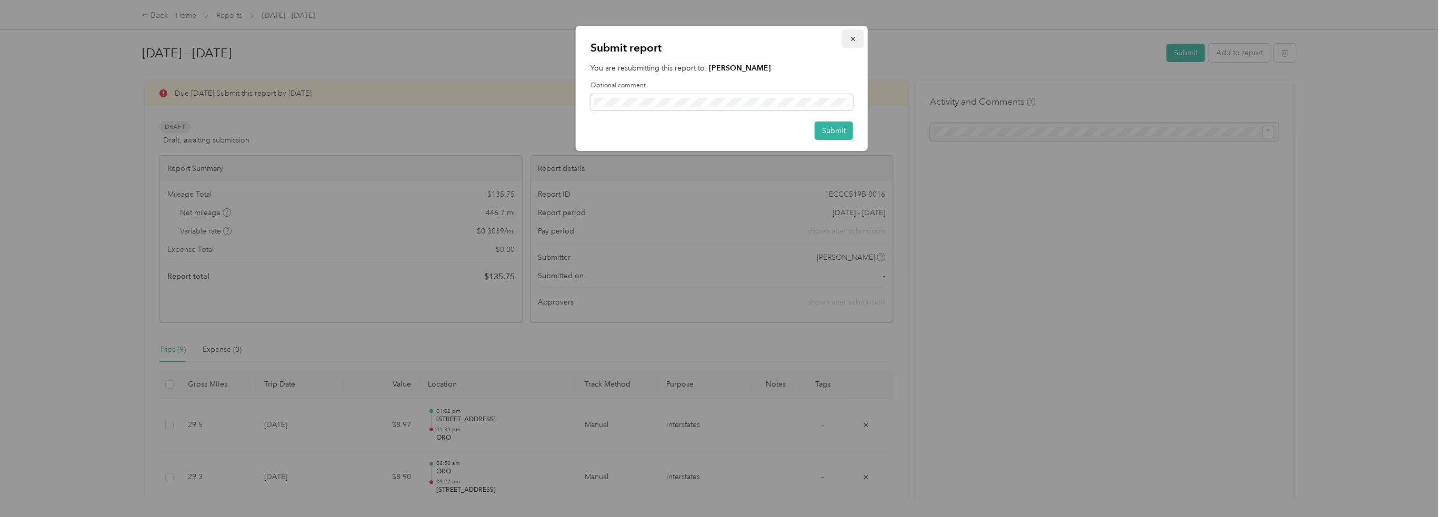
click at [853, 35] on span "button" at bounding box center [852, 38] width 7 height 9
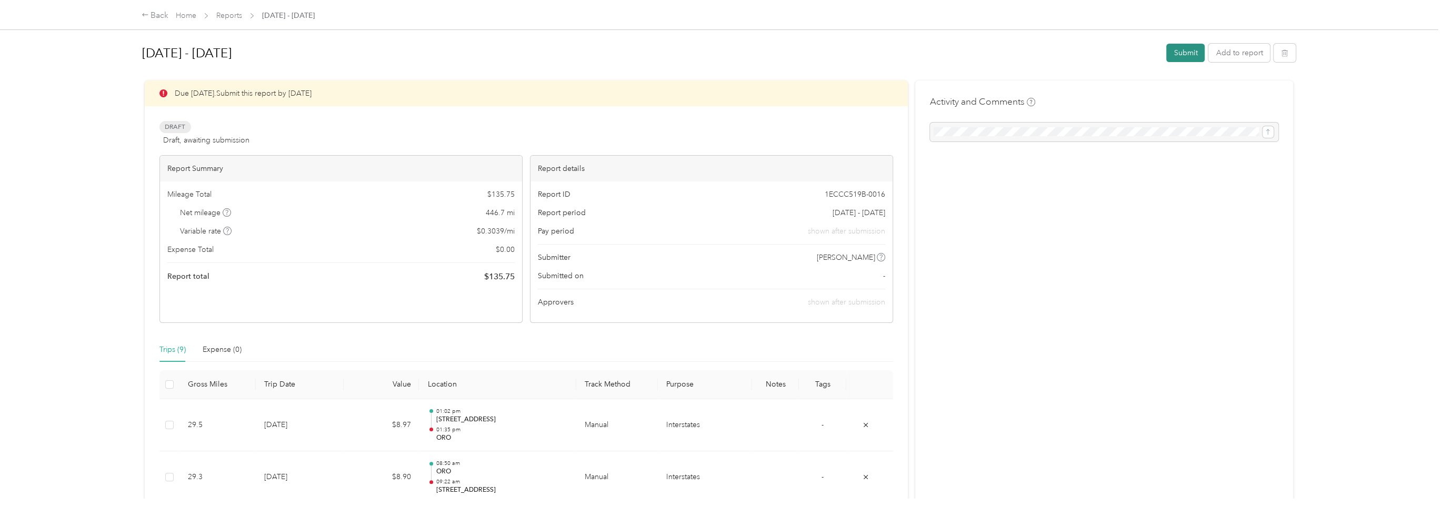
click at [1176, 51] on button "Submit" at bounding box center [1185, 53] width 38 height 18
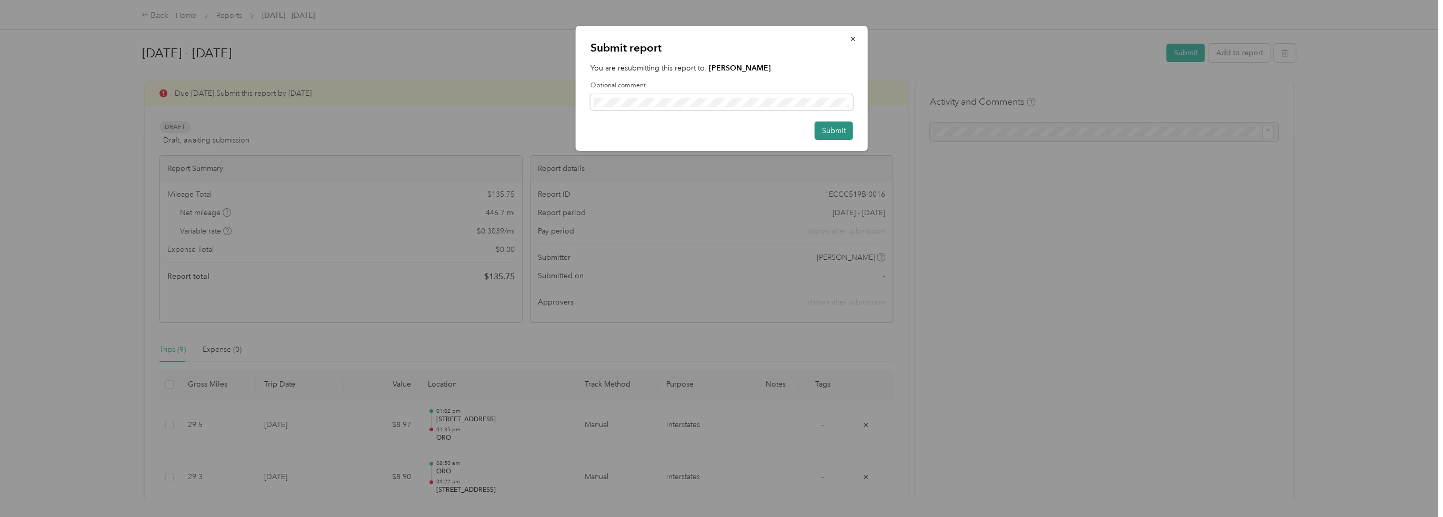
click at [844, 131] on button "Submit" at bounding box center [834, 131] width 38 height 18
